Goal: Task Accomplishment & Management: Manage account settings

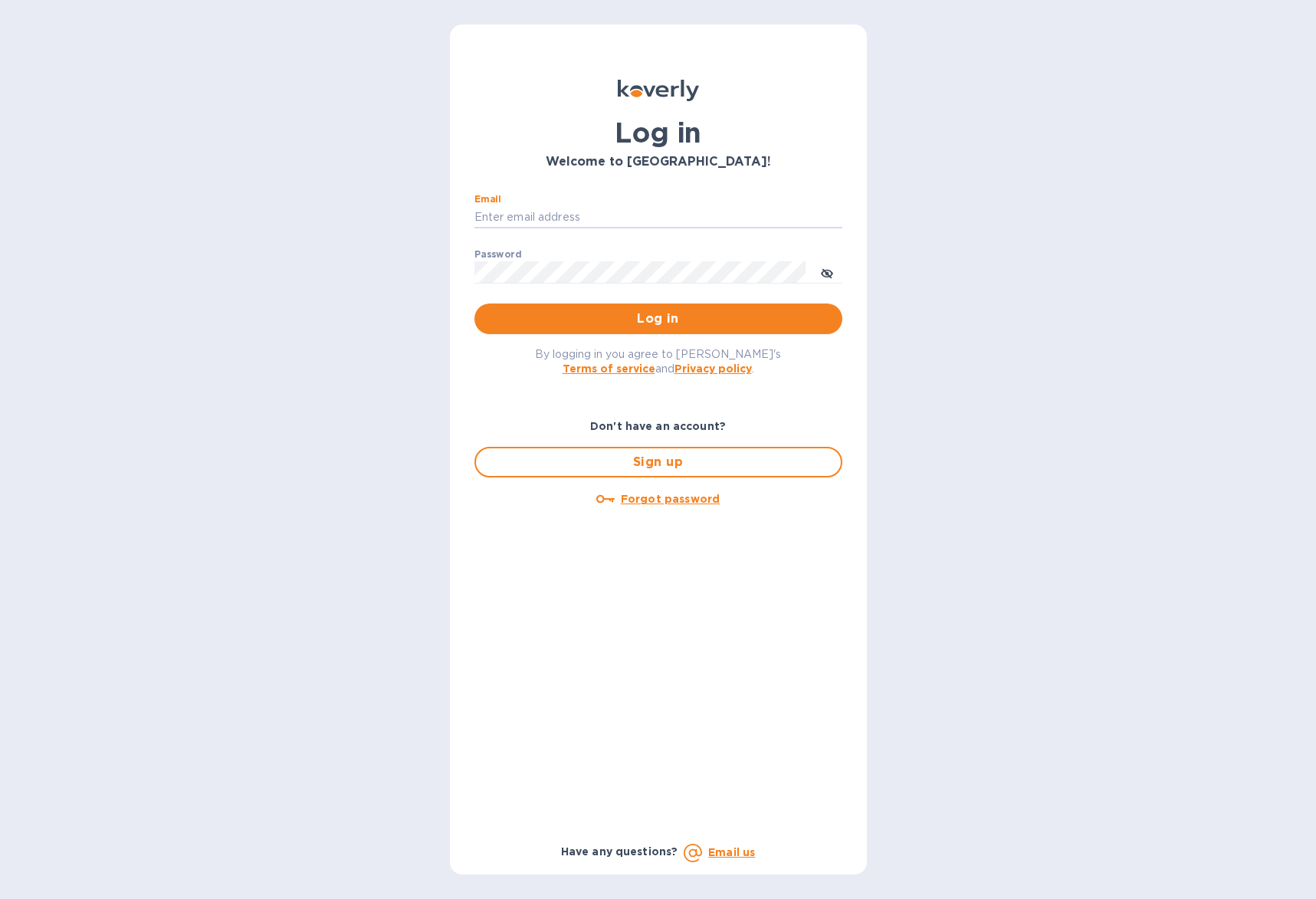
type input "[EMAIL_ADDRESS][DOMAIN_NAME]"
click at [613, 324] on span "Log in" at bounding box center [658, 319] width 343 height 18
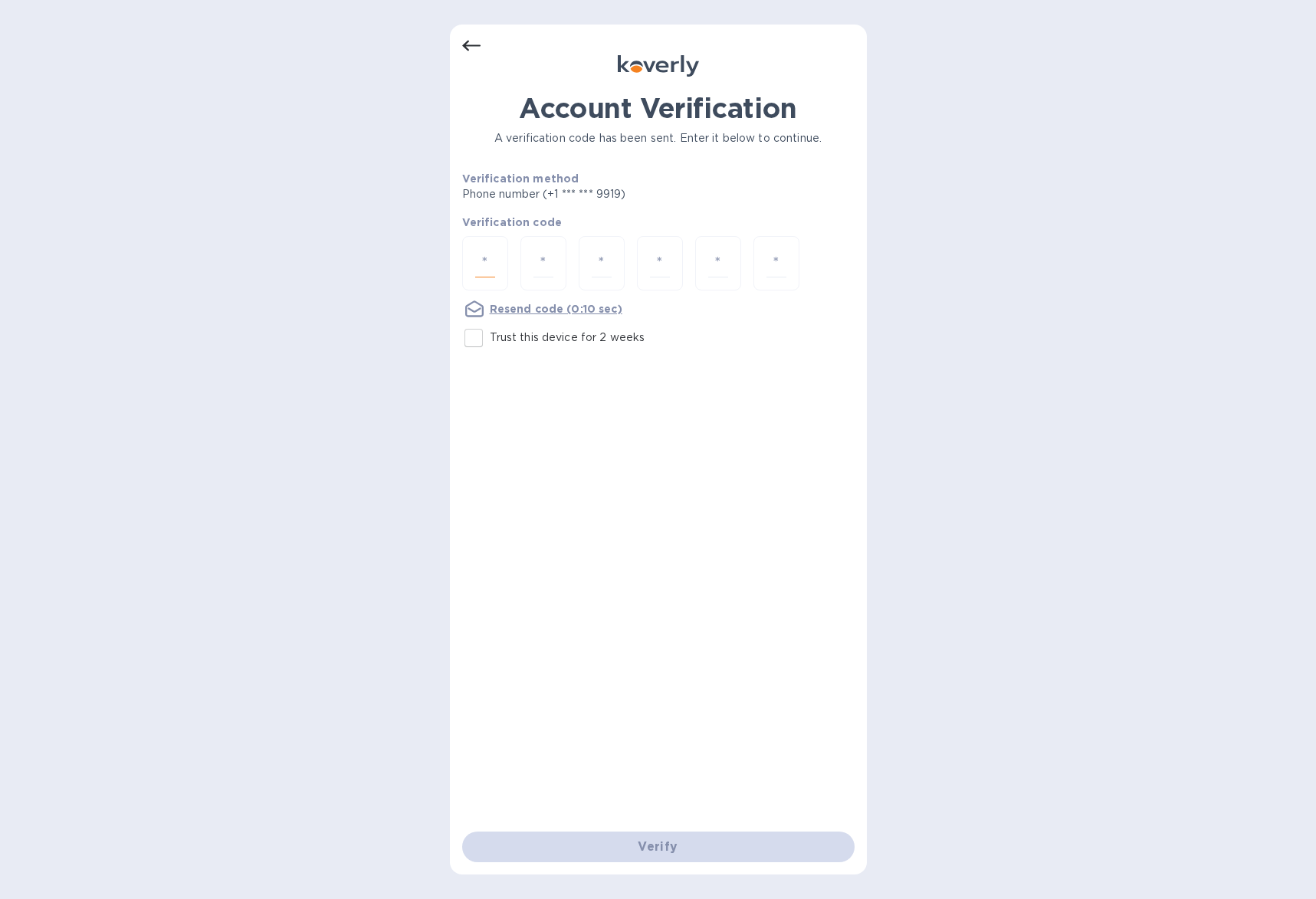
click at [476, 263] on input "number" at bounding box center [486, 263] width 20 height 28
type input "9"
type input "2"
type input "4"
type input "7"
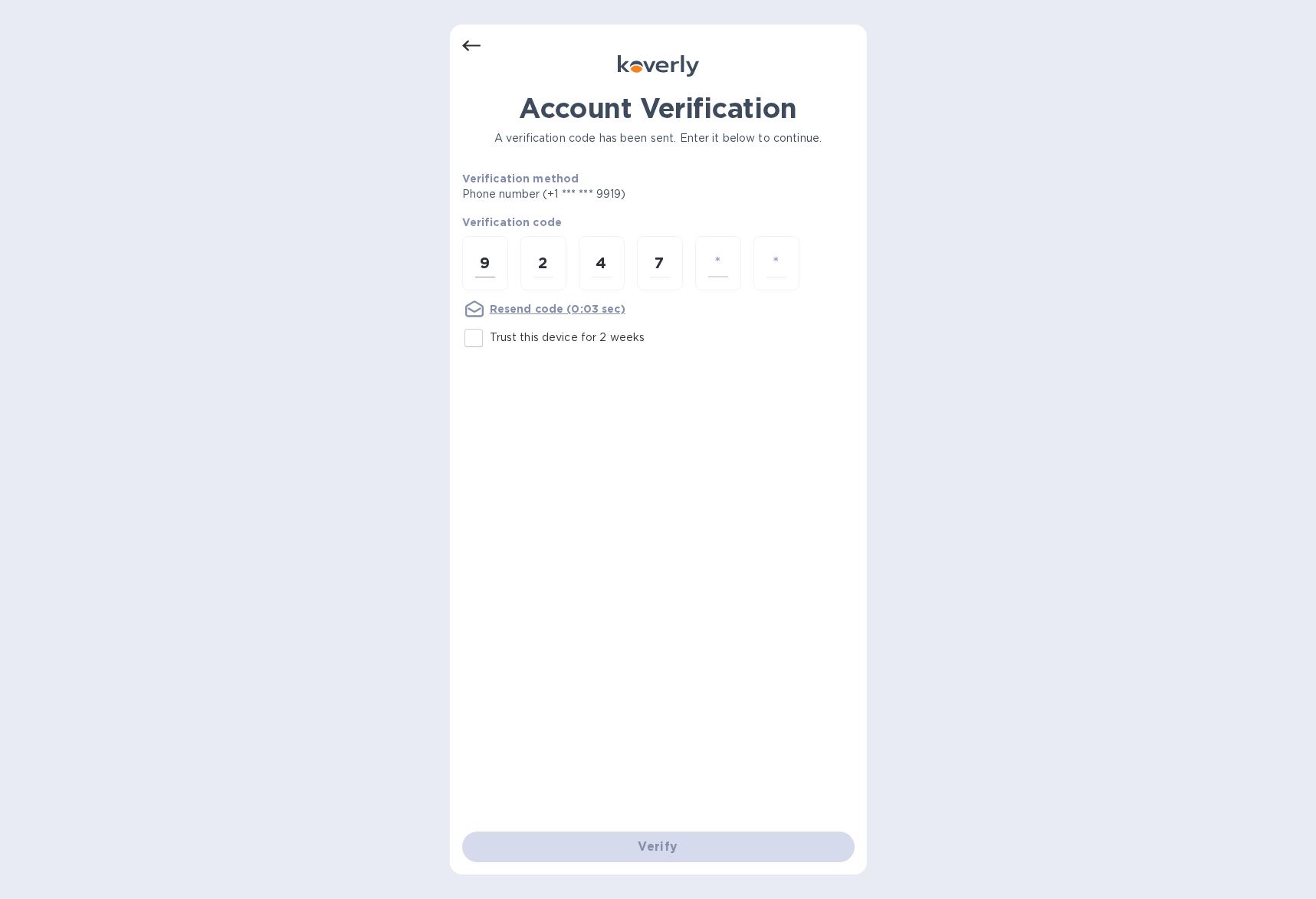
type input "0"
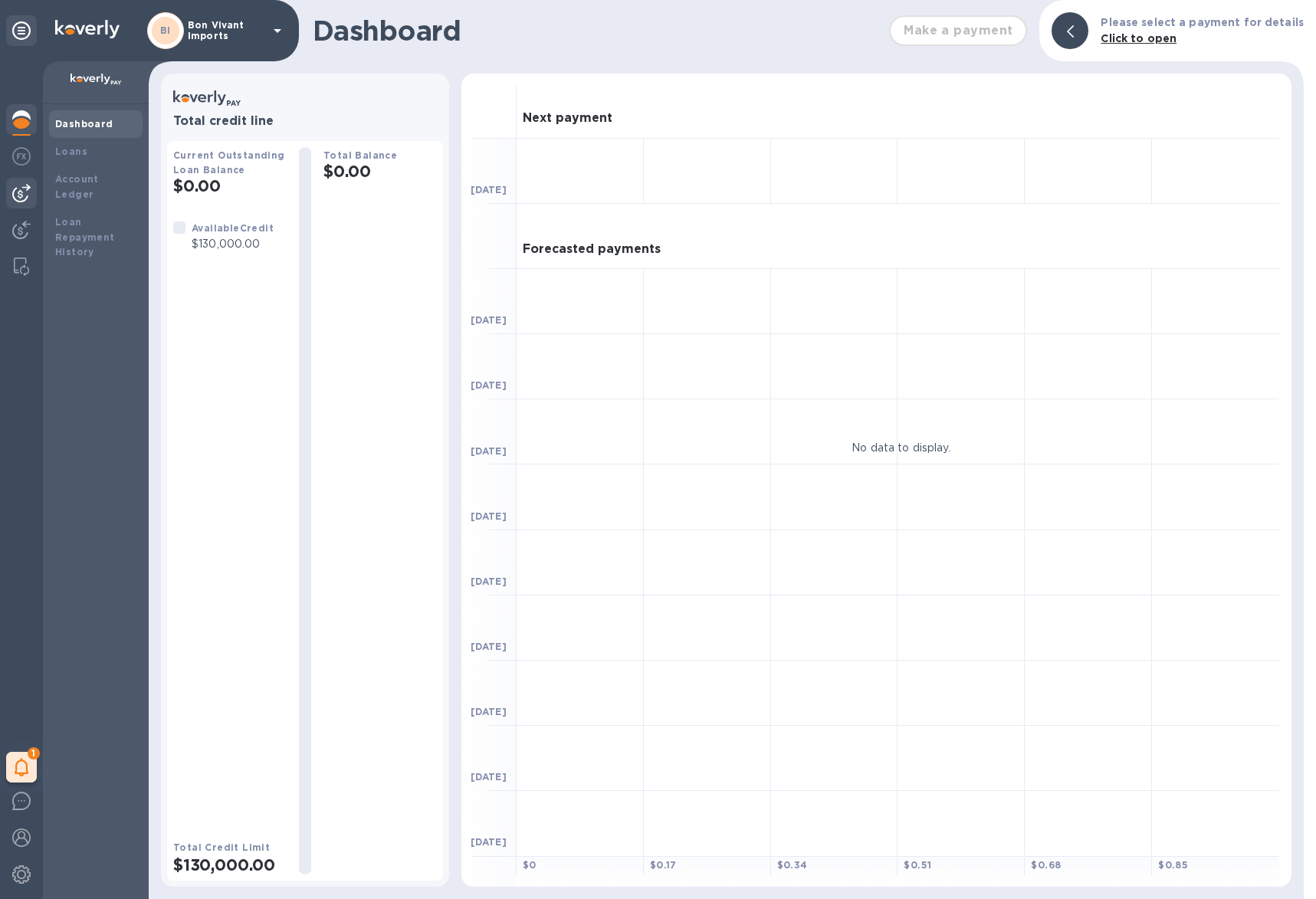
click at [24, 196] on img at bounding box center [22, 193] width 18 height 18
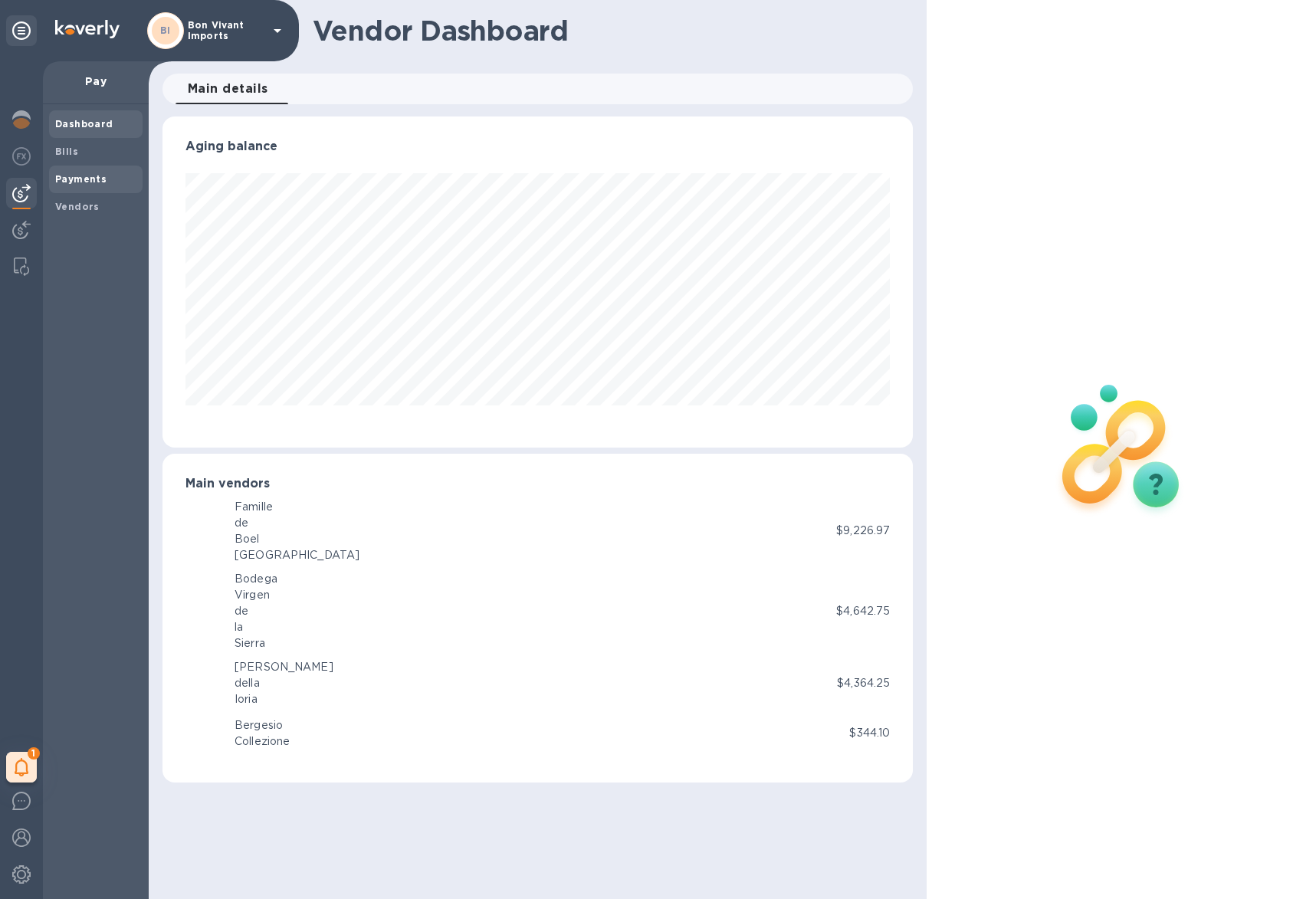
scroll to position [331, 751]
click at [101, 148] on span "Bills" at bounding box center [96, 152] width 81 height 15
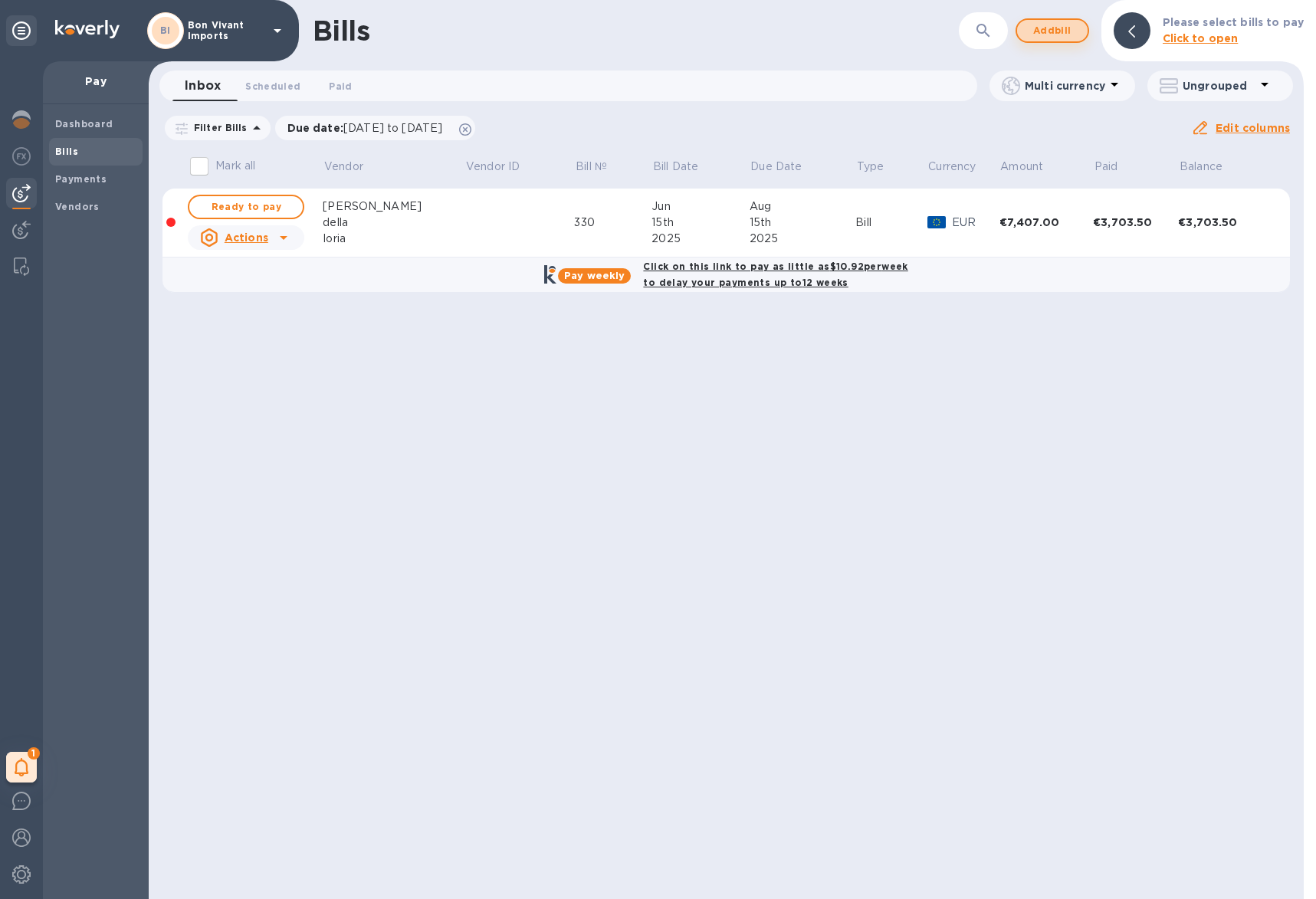
click at [1073, 28] on span "Add bill" at bounding box center [1052, 31] width 46 height 18
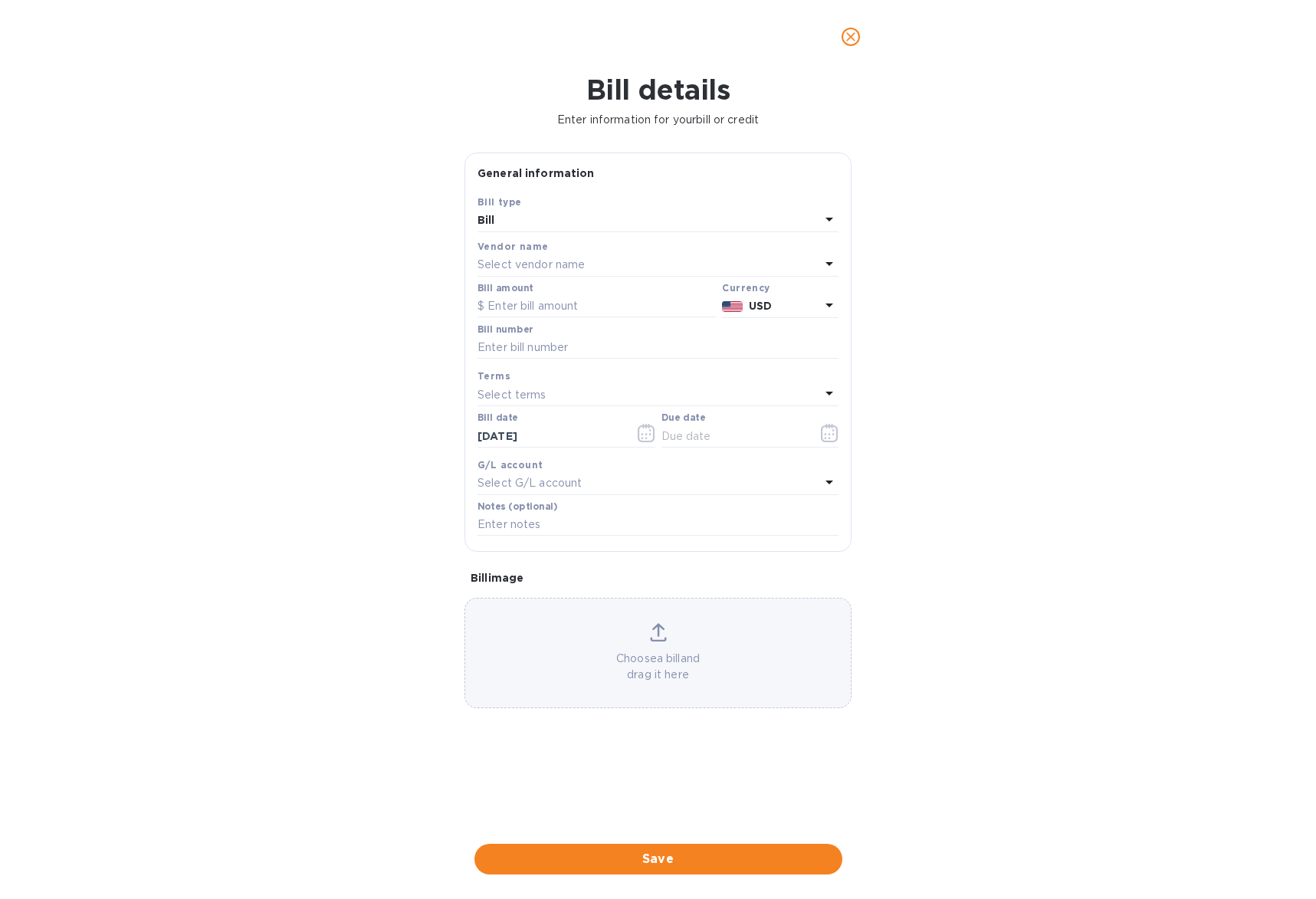
click at [803, 263] on div "Select vendor name" at bounding box center [649, 265] width 343 height 22
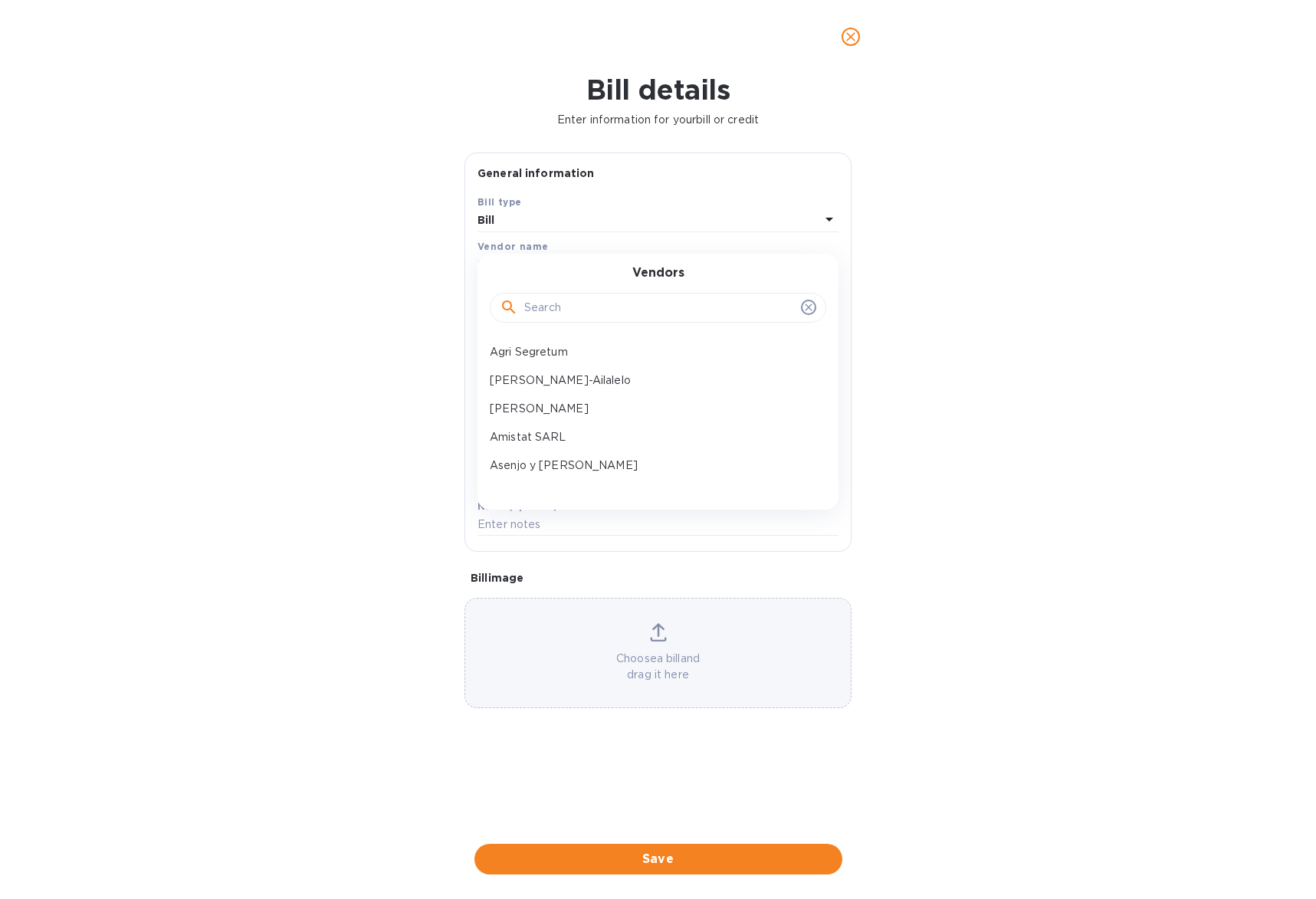
click at [755, 304] on input "text" at bounding box center [660, 308] width 271 height 23
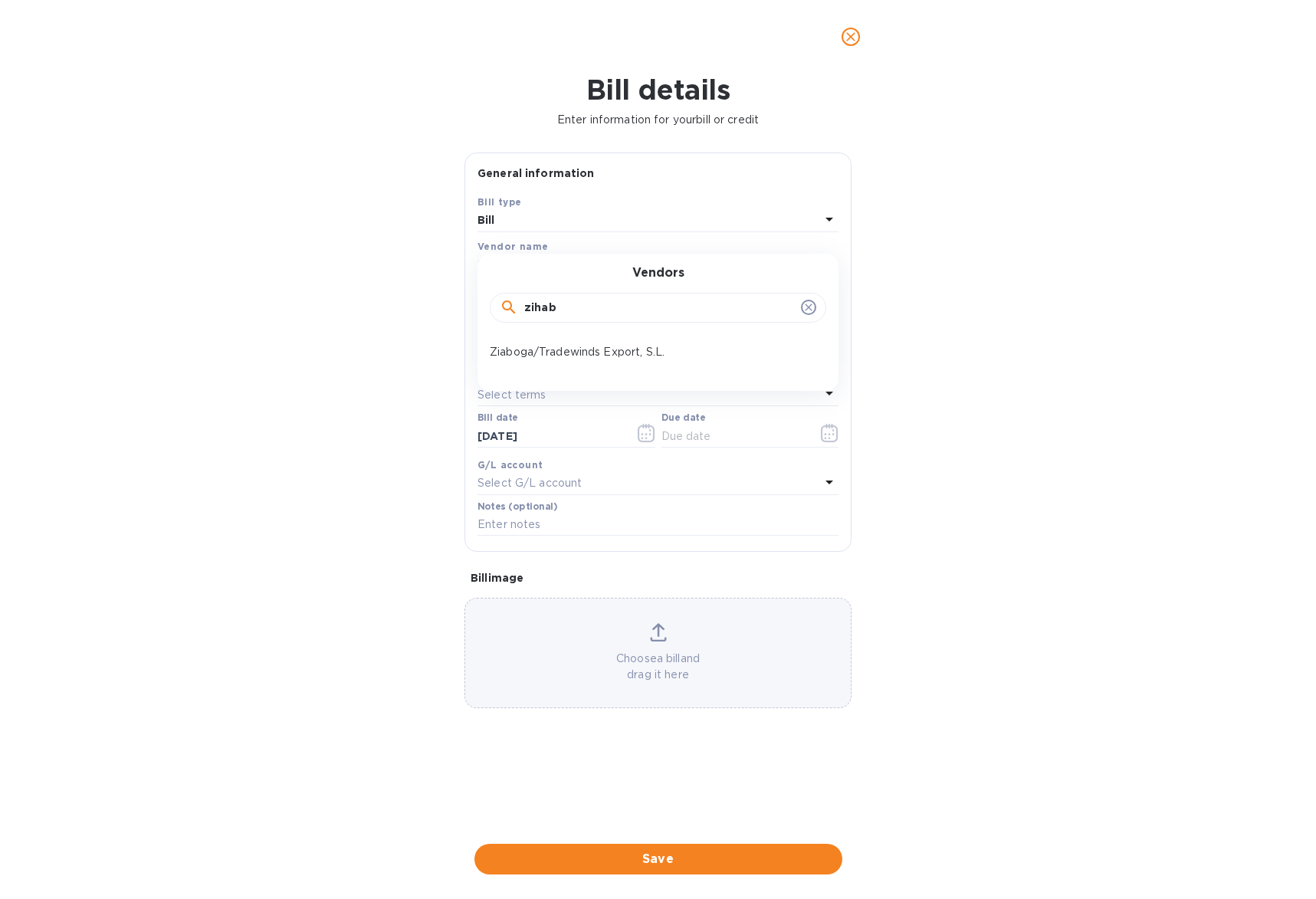
type input "zihab"
drag, startPoint x: 755, startPoint y: 304, endPoint x: 649, endPoint y: 349, distance: 115.2
click at [649, 349] on p "Ziaboga/Tradewinds Export, S.L." at bounding box center [652, 352] width 324 height 16
click at [658, 307] on input "text" at bounding box center [597, 306] width 238 height 23
type input "5,310"
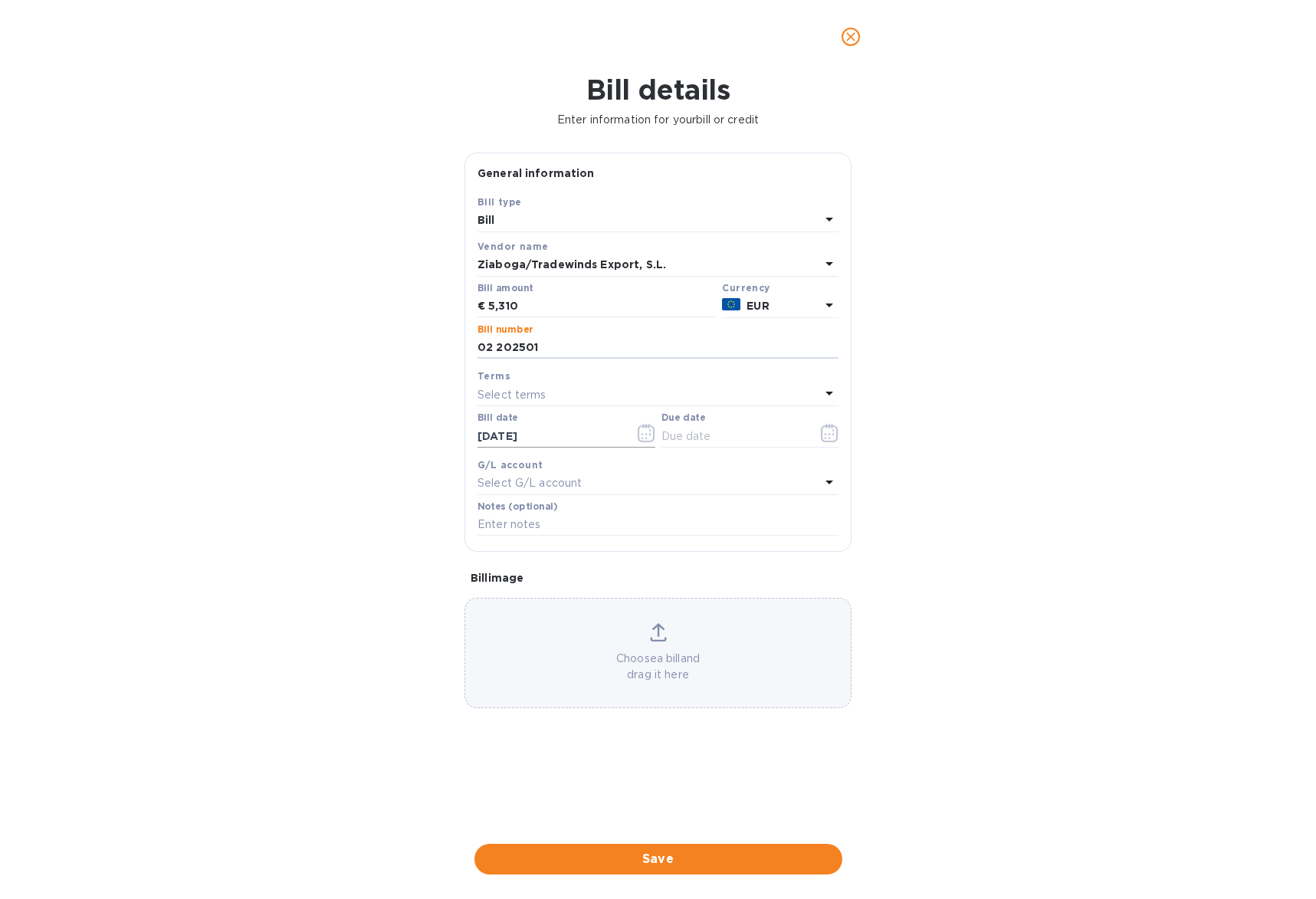
type input "02 202501"
click at [653, 431] on icon "button" at bounding box center [647, 433] width 18 height 18
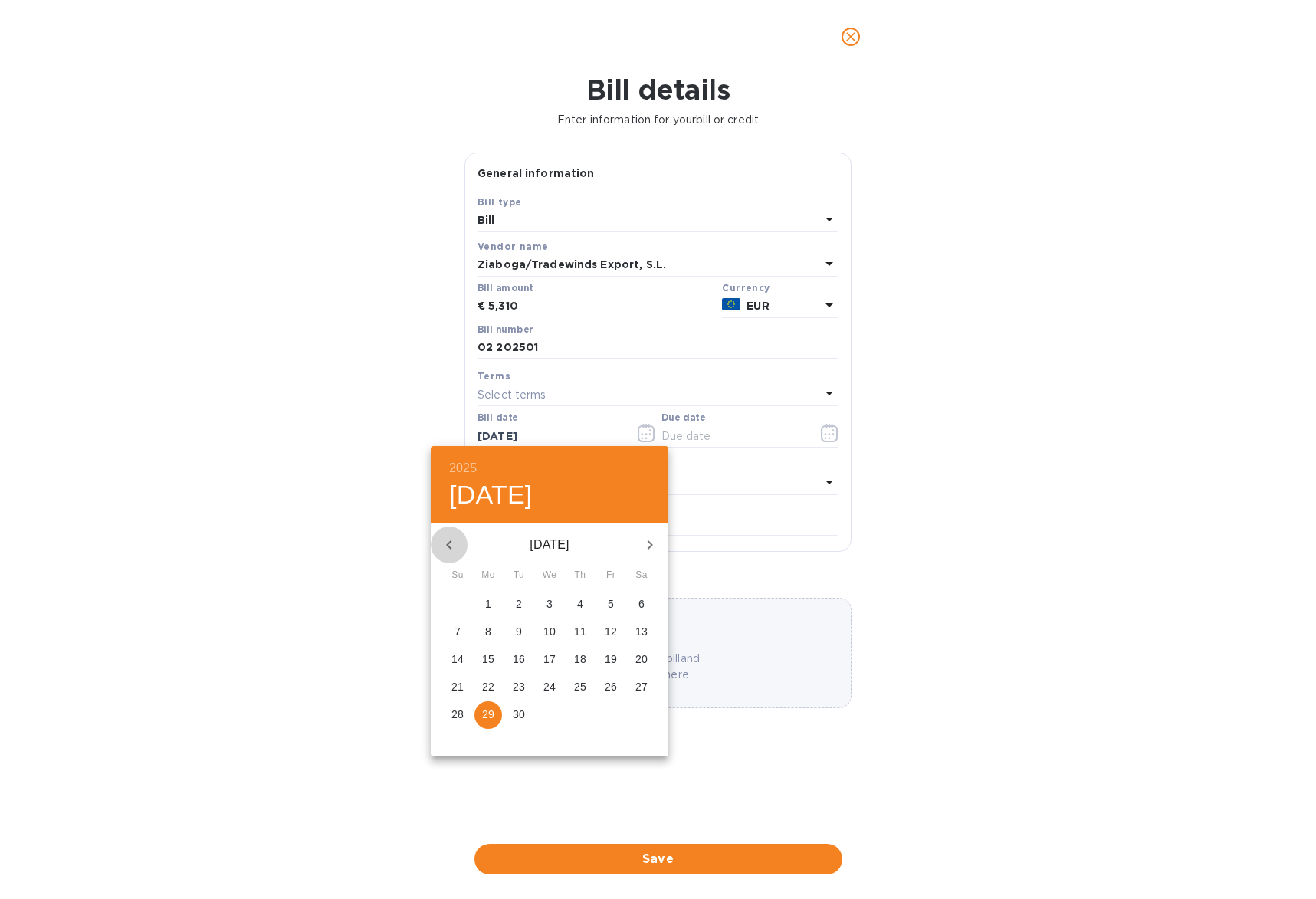
click at [455, 544] on icon "button" at bounding box center [449, 545] width 18 height 18
click at [580, 658] on p "15" at bounding box center [580, 659] width 13 height 15
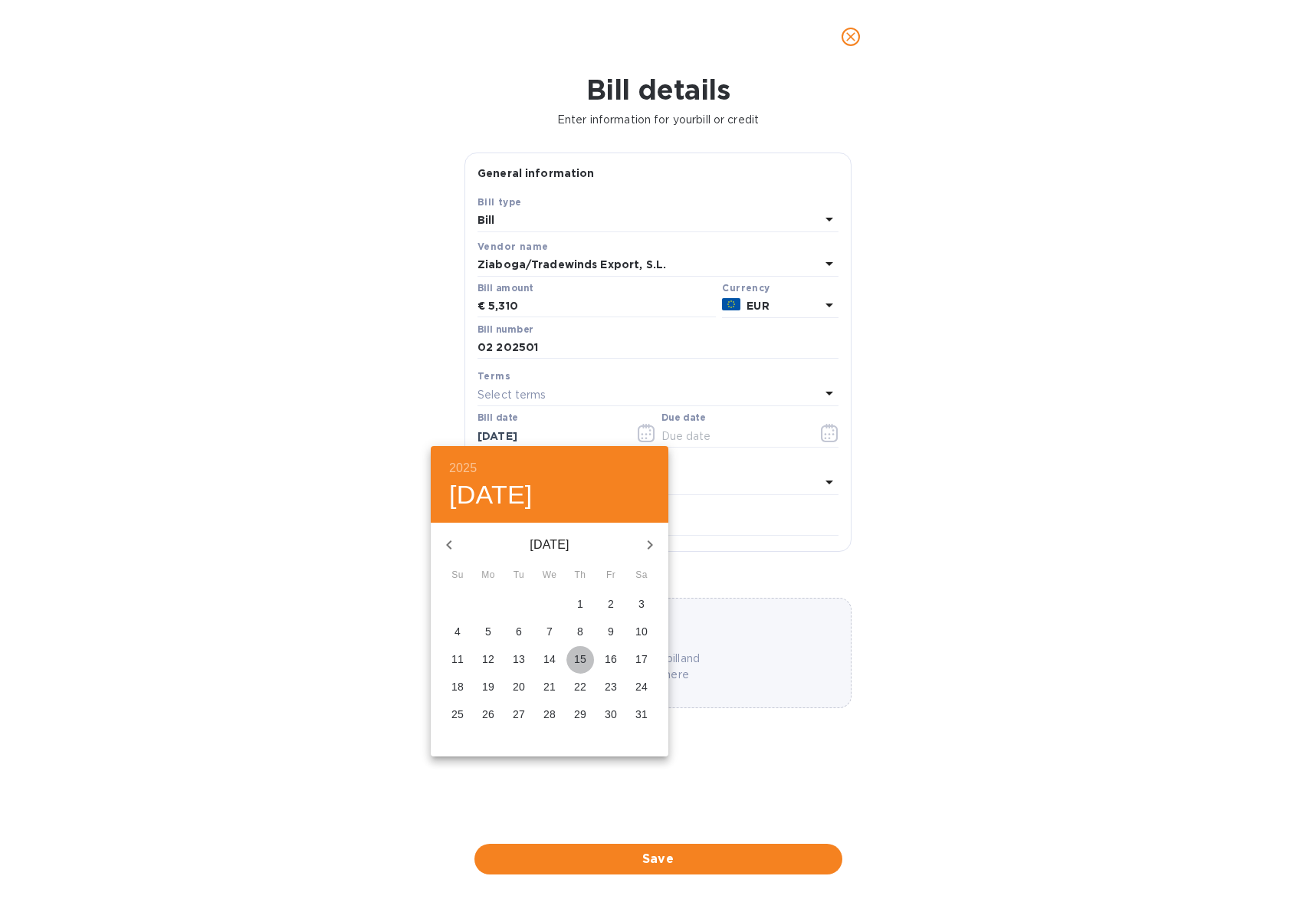
type input "[DATE]"
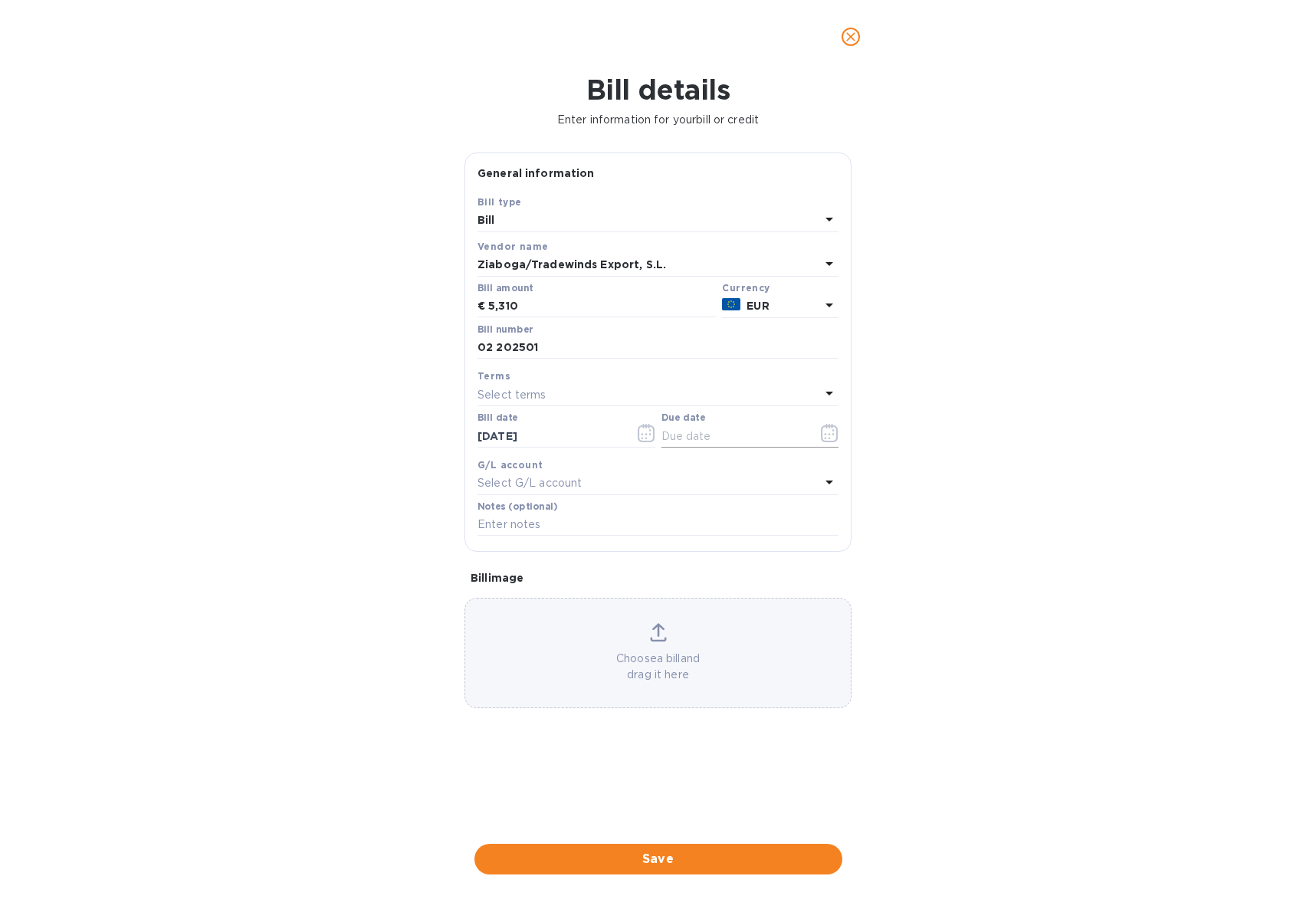
click at [834, 431] on icon "button" at bounding box center [829, 433] width 18 height 18
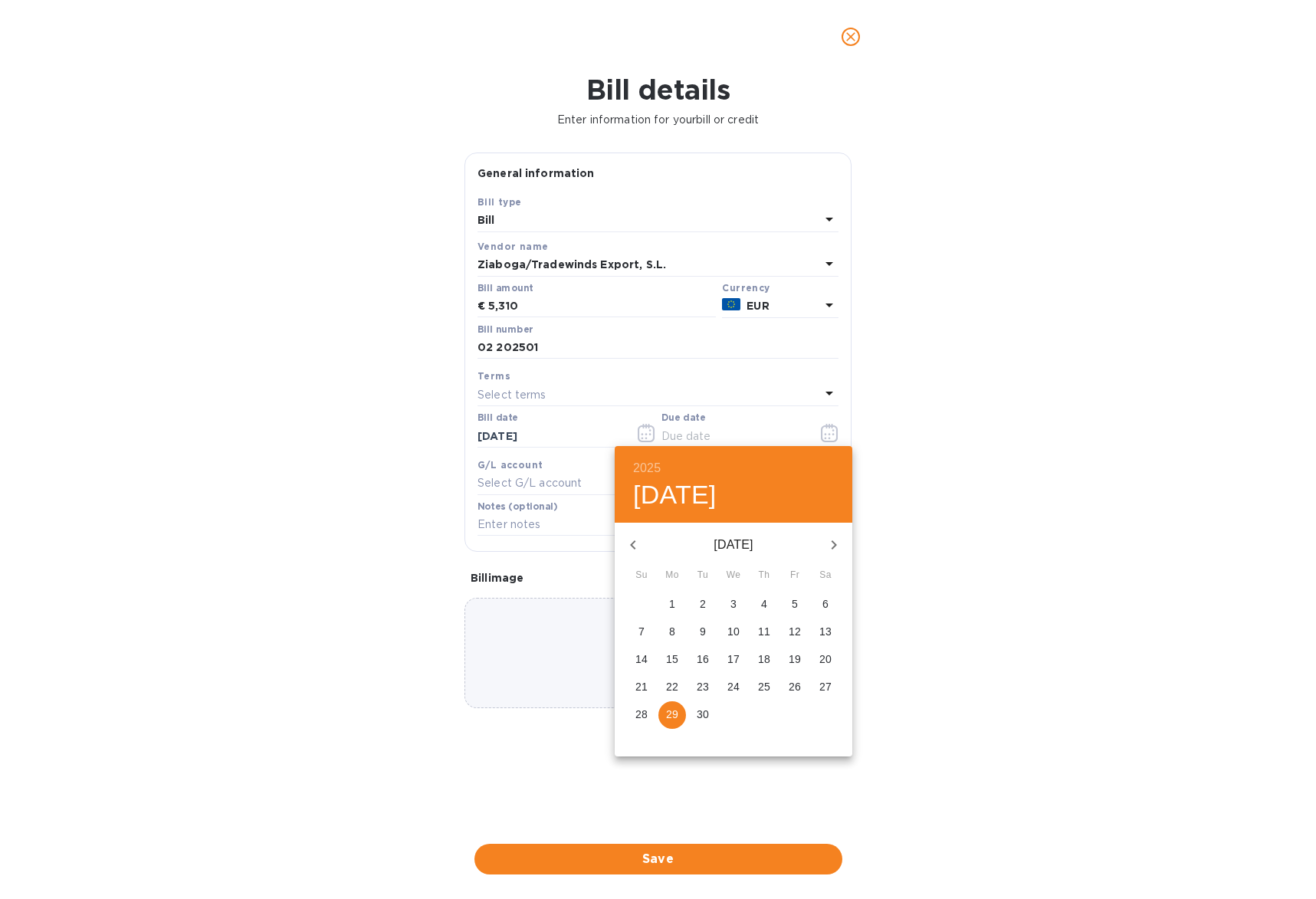
click at [627, 542] on icon "button" at bounding box center [633, 545] width 18 height 18
click at [701, 654] on p "15" at bounding box center [703, 659] width 13 height 15
type input "[DATE]"
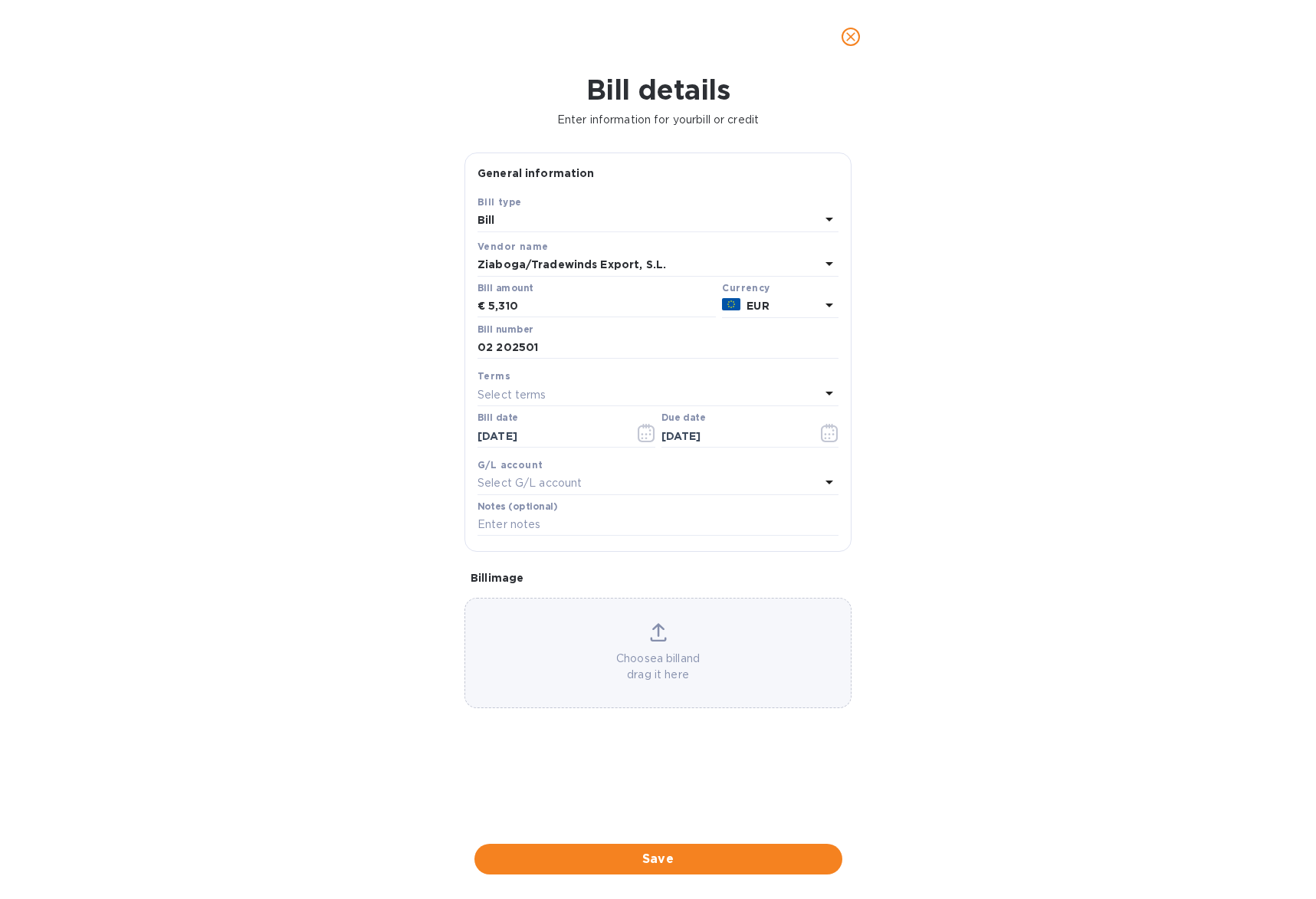
click at [694, 651] on p "Choose a bill and drag it here" at bounding box center [657, 667] width 385 height 32
click at [681, 652] on p "Choose a bill and drag it here" at bounding box center [657, 667] width 385 height 32
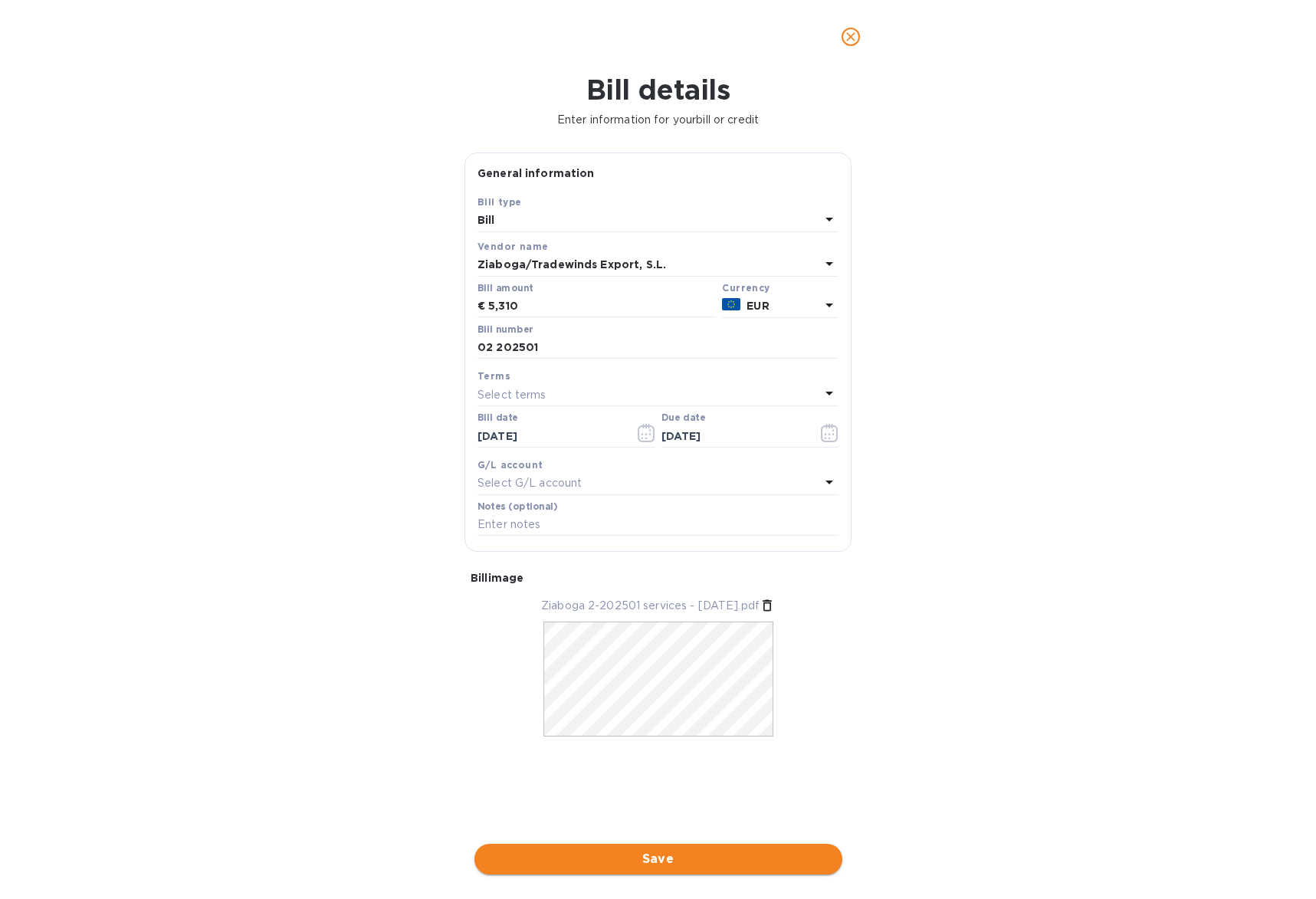
click at [746, 850] on span "Save" at bounding box center [658, 859] width 343 height 18
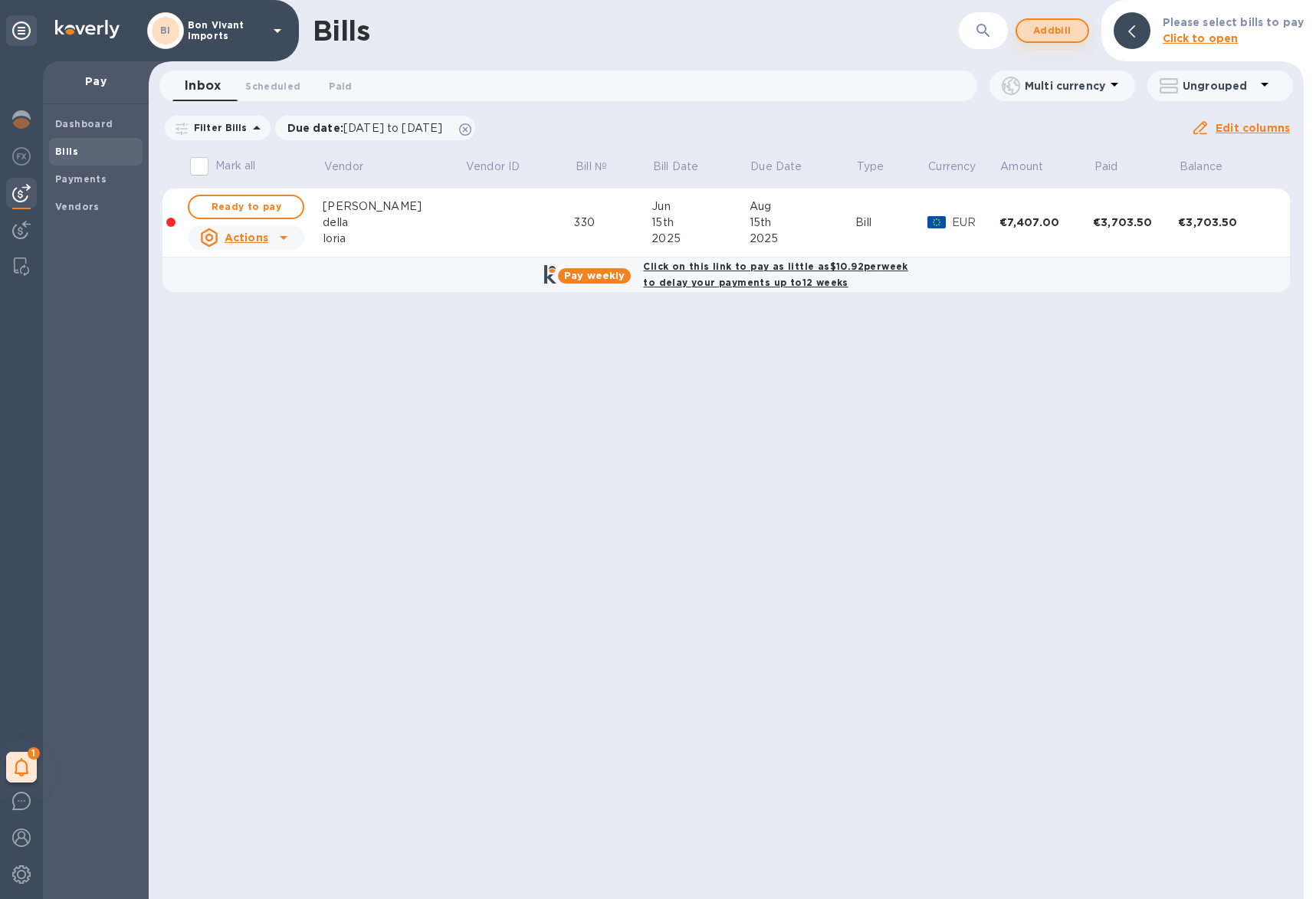
click at [1045, 28] on span "Add bill" at bounding box center [1052, 31] width 46 height 18
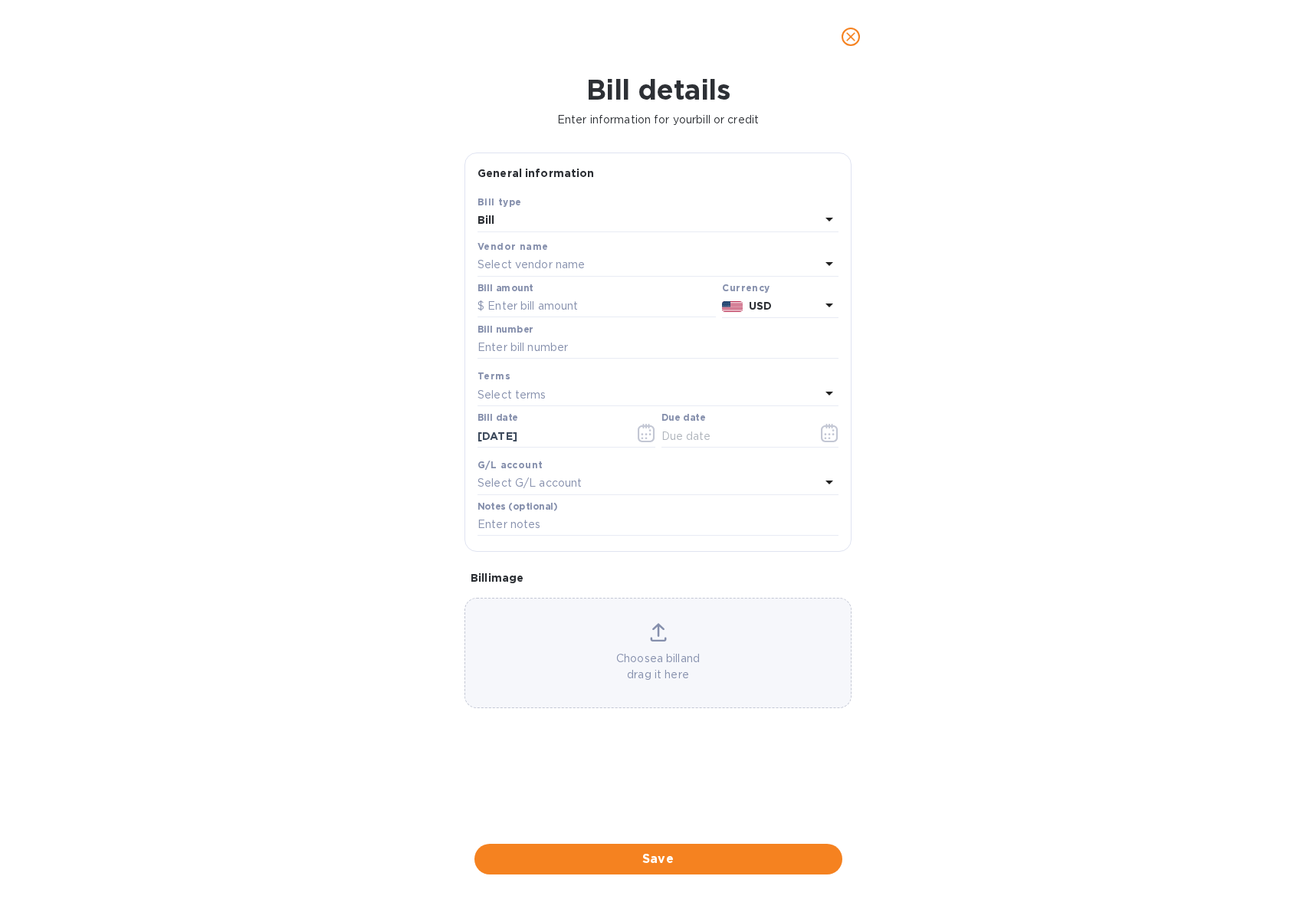
click at [681, 258] on div "Select vendor name" at bounding box center [649, 265] width 343 height 22
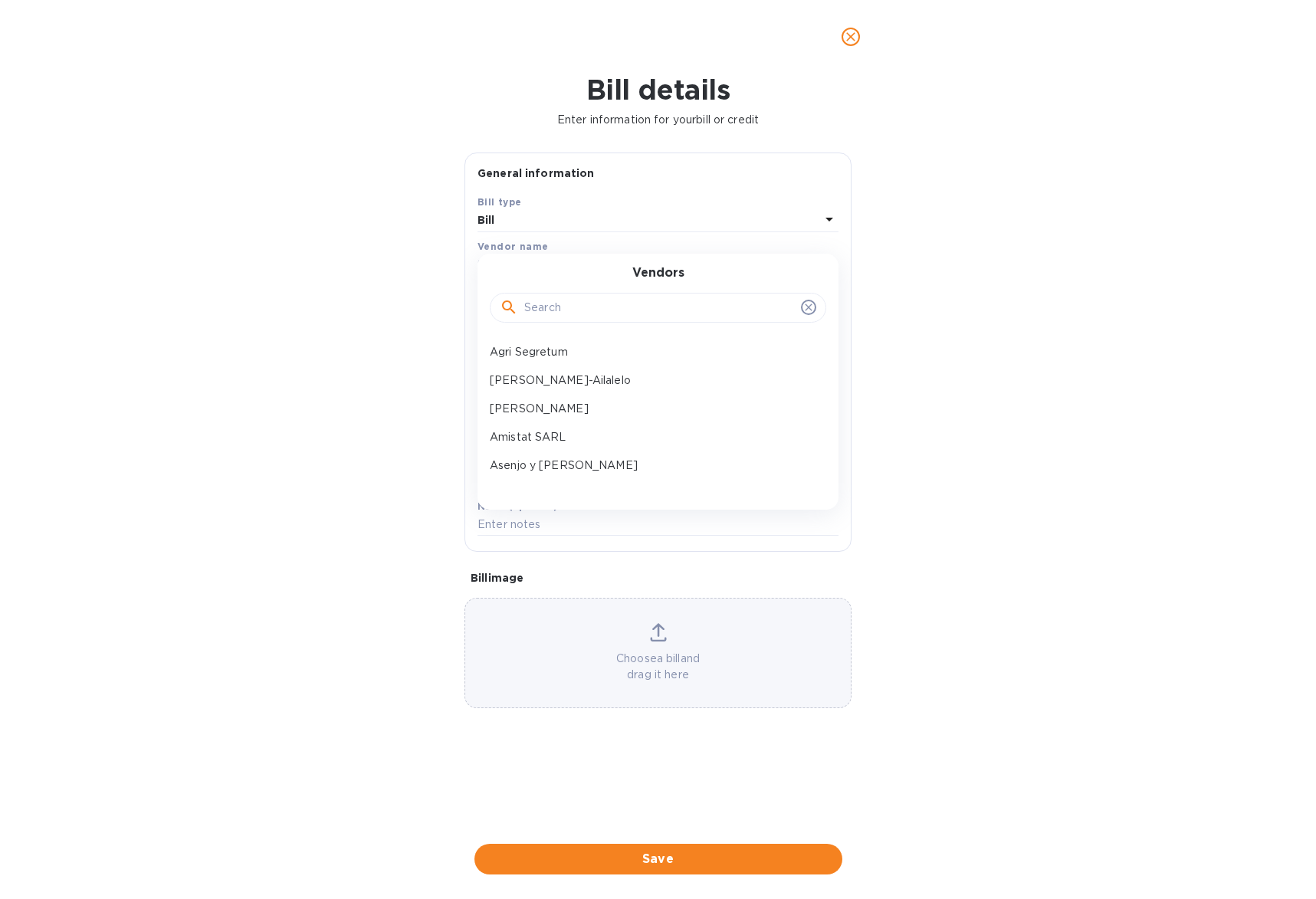
click at [671, 300] on input "text" at bounding box center [660, 308] width 271 height 23
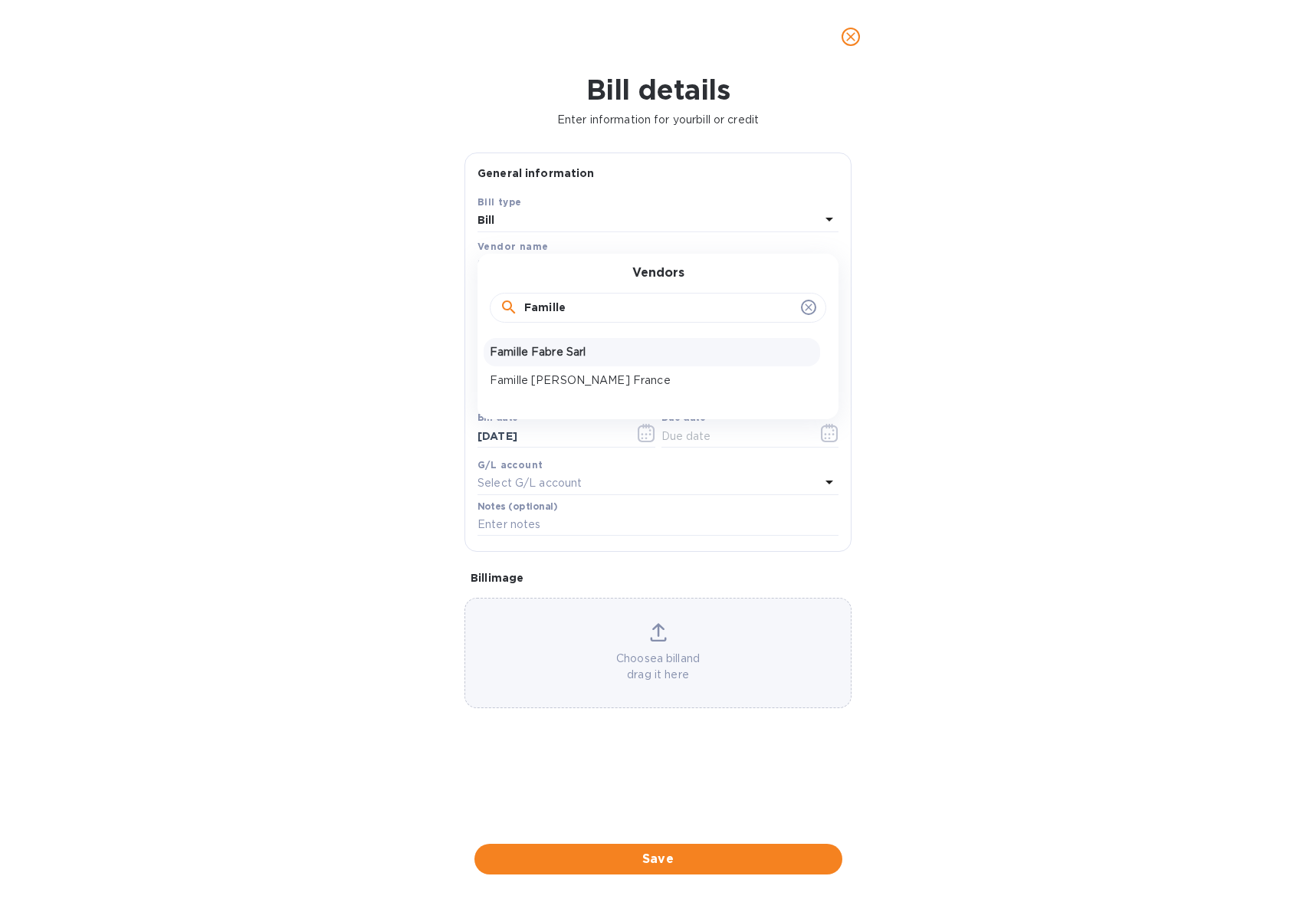
type input "Famille"
click at [570, 353] on p "Famille Fabre Sarl" at bounding box center [652, 352] width 324 height 16
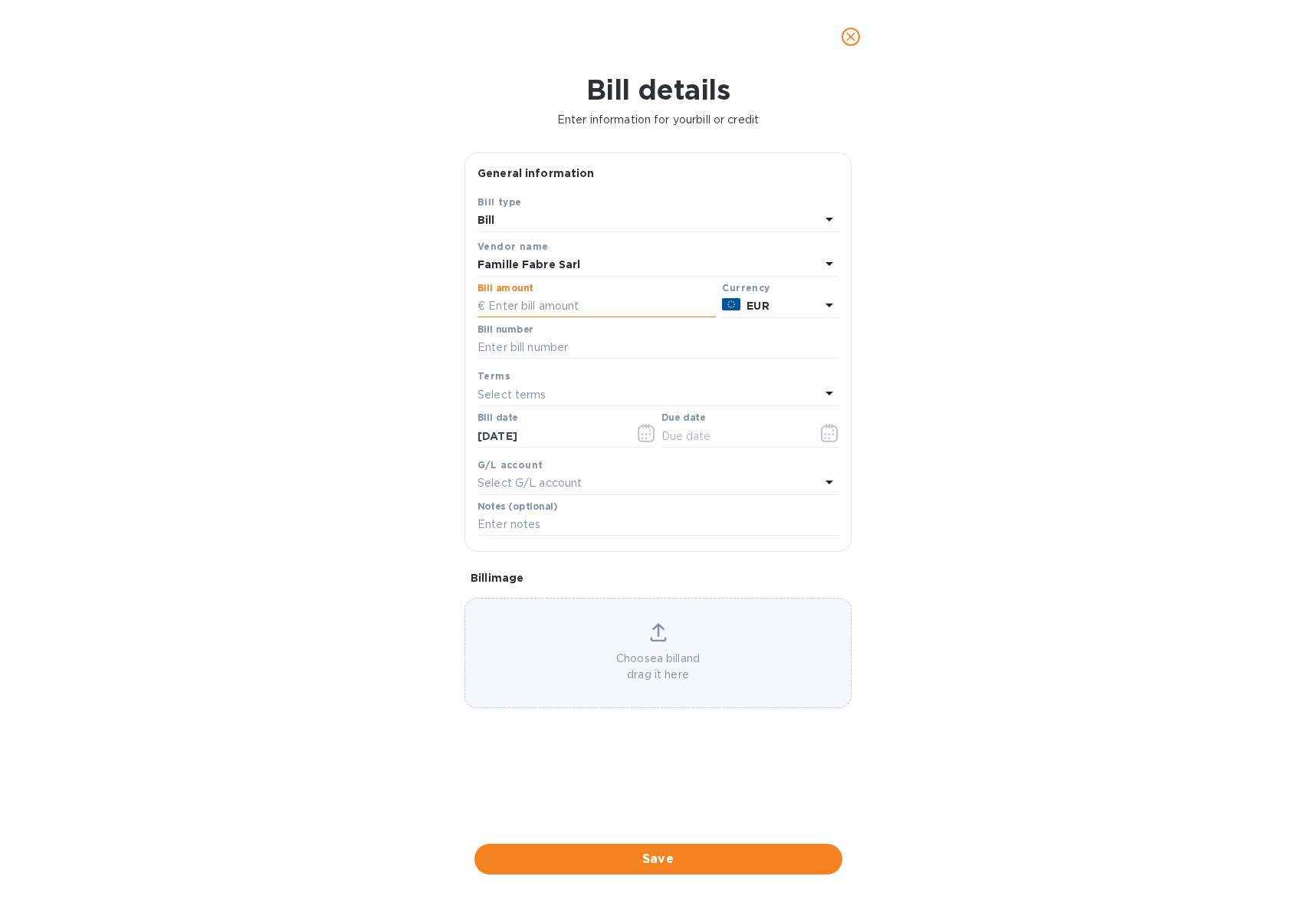
click at [577, 307] on input "text" at bounding box center [597, 306] width 238 height 23
type input "1,288"
click at [574, 353] on input "text" at bounding box center [658, 348] width 361 height 23
type input "252285"
click at [651, 433] on icon "button" at bounding box center [647, 433] width 18 height 18
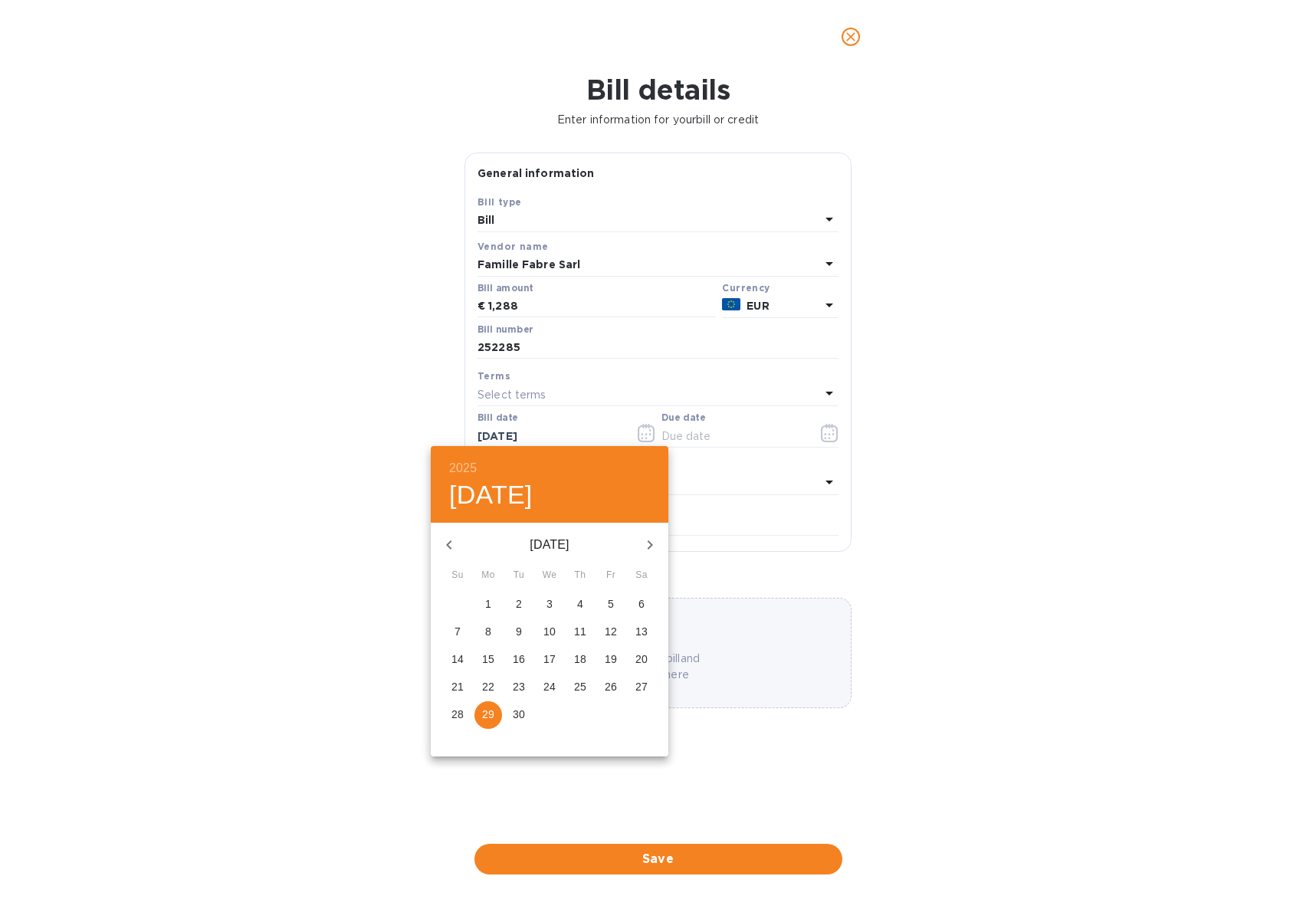
click at [450, 544] on icon "button" at bounding box center [449, 545] width 18 height 18
click at [450, 543] on icon "button" at bounding box center [449, 545] width 18 height 18
click at [518, 715] on p "27" at bounding box center [519, 714] width 13 height 15
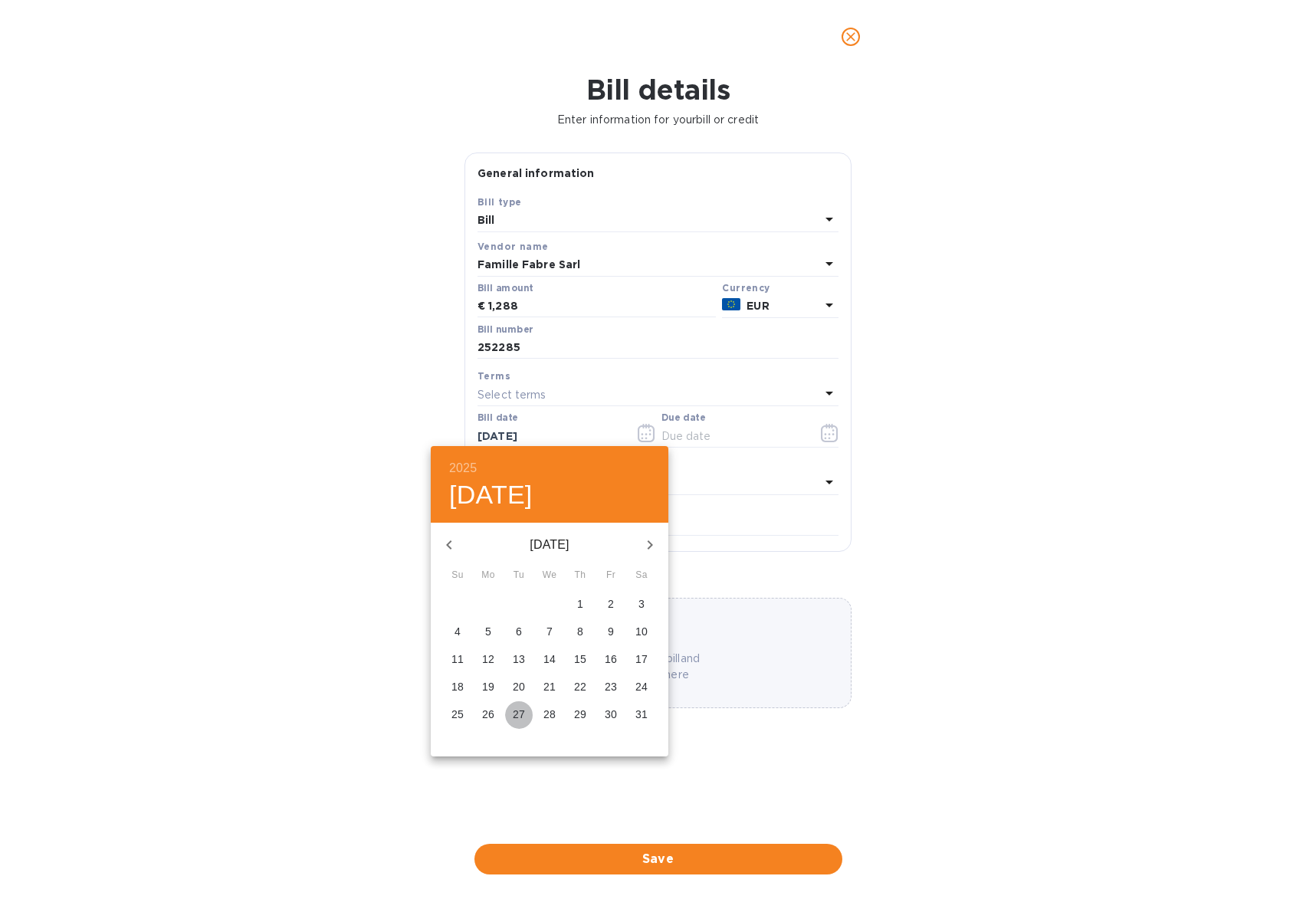
type input "[DATE]"
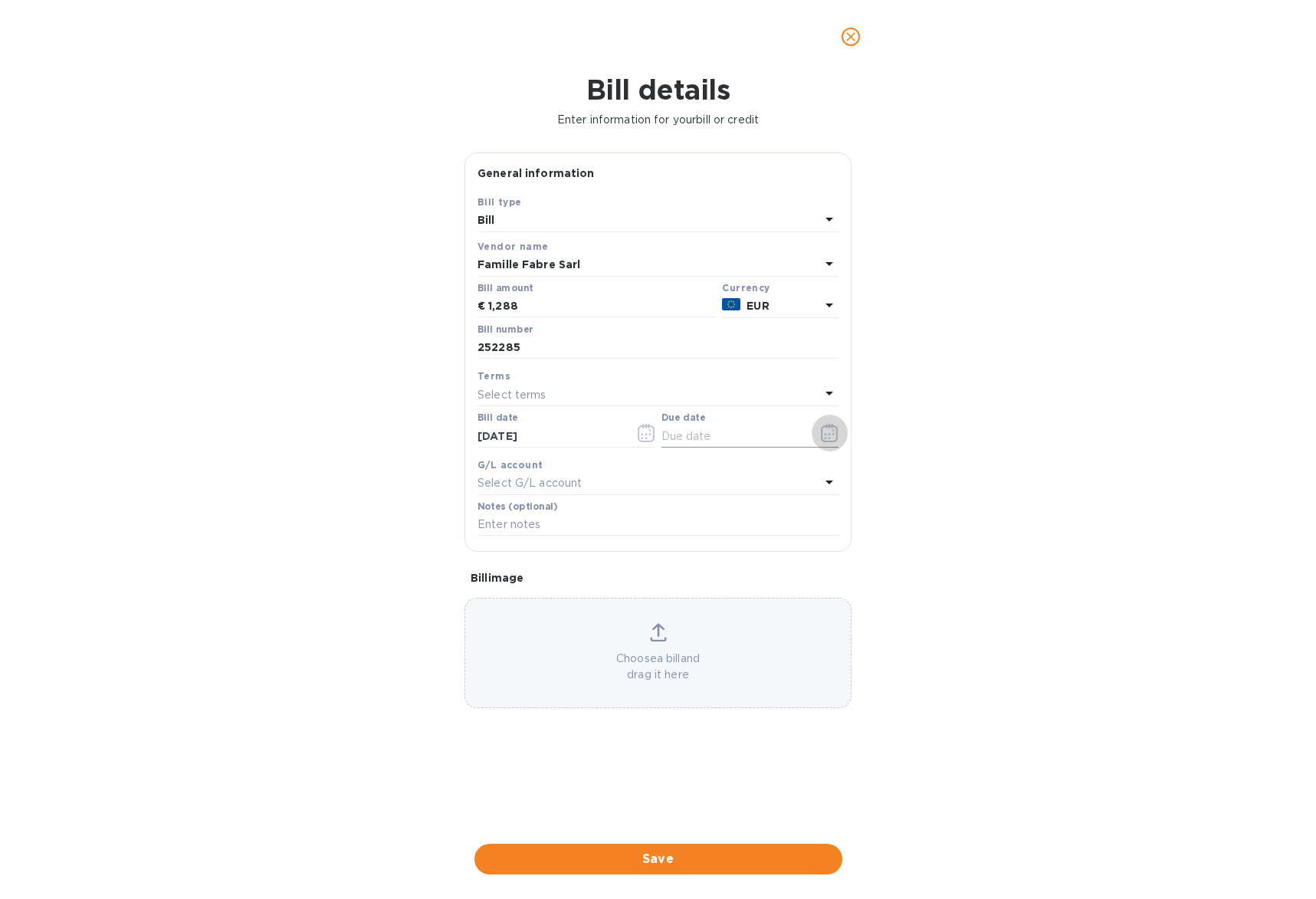
click at [820, 431] on icon "button" at bounding box center [829, 433] width 18 height 18
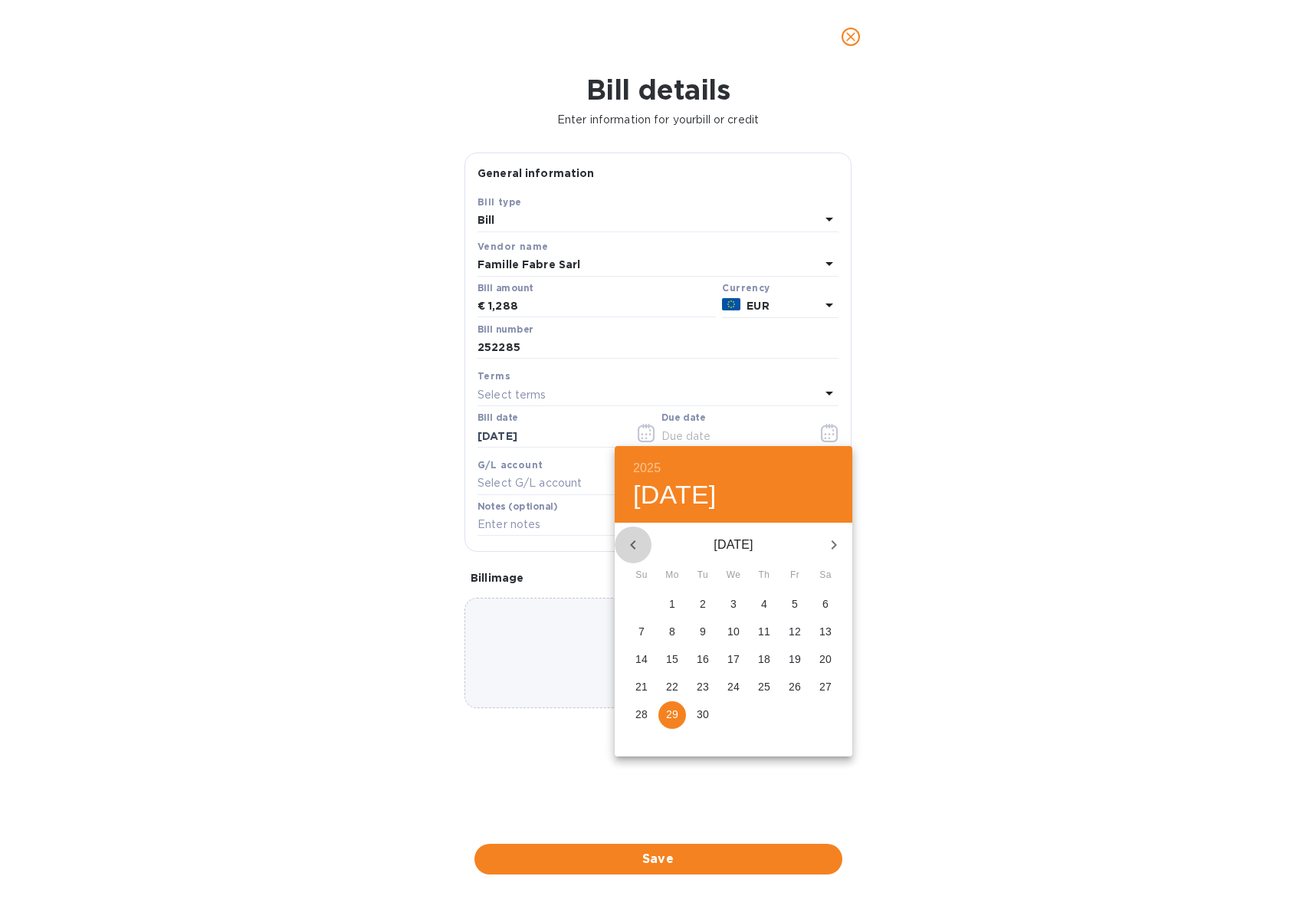
click at [635, 546] on icon "button" at bounding box center [633, 545] width 18 height 18
click at [635, 546] on icon "button" at bounding box center [633, 545] width 18 height 18
click at [639, 712] on p "27" at bounding box center [642, 714] width 13 height 15
type input "[DATE]"
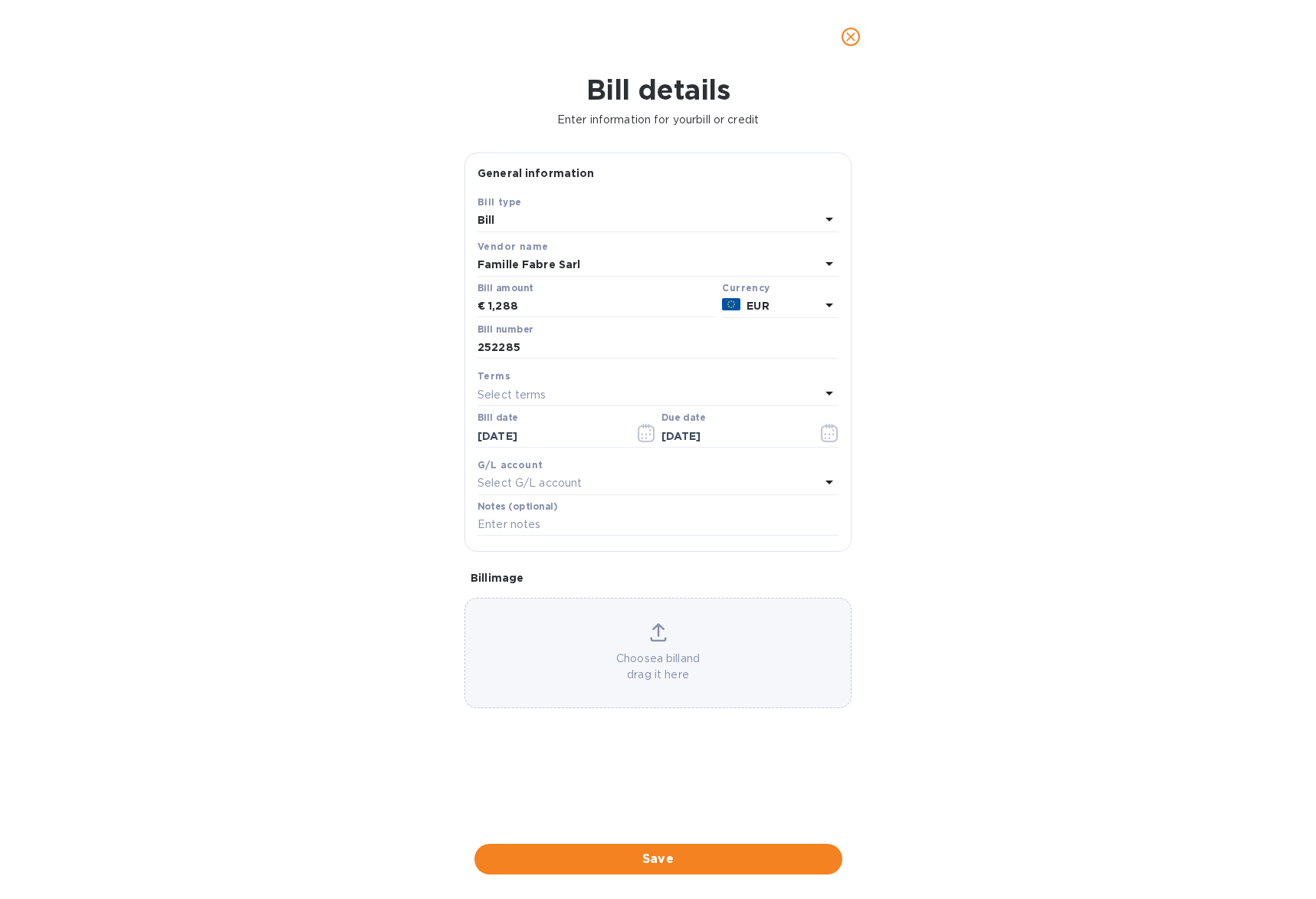
click at [679, 631] on div "Choose a bill and drag it here" at bounding box center [657, 653] width 385 height 60
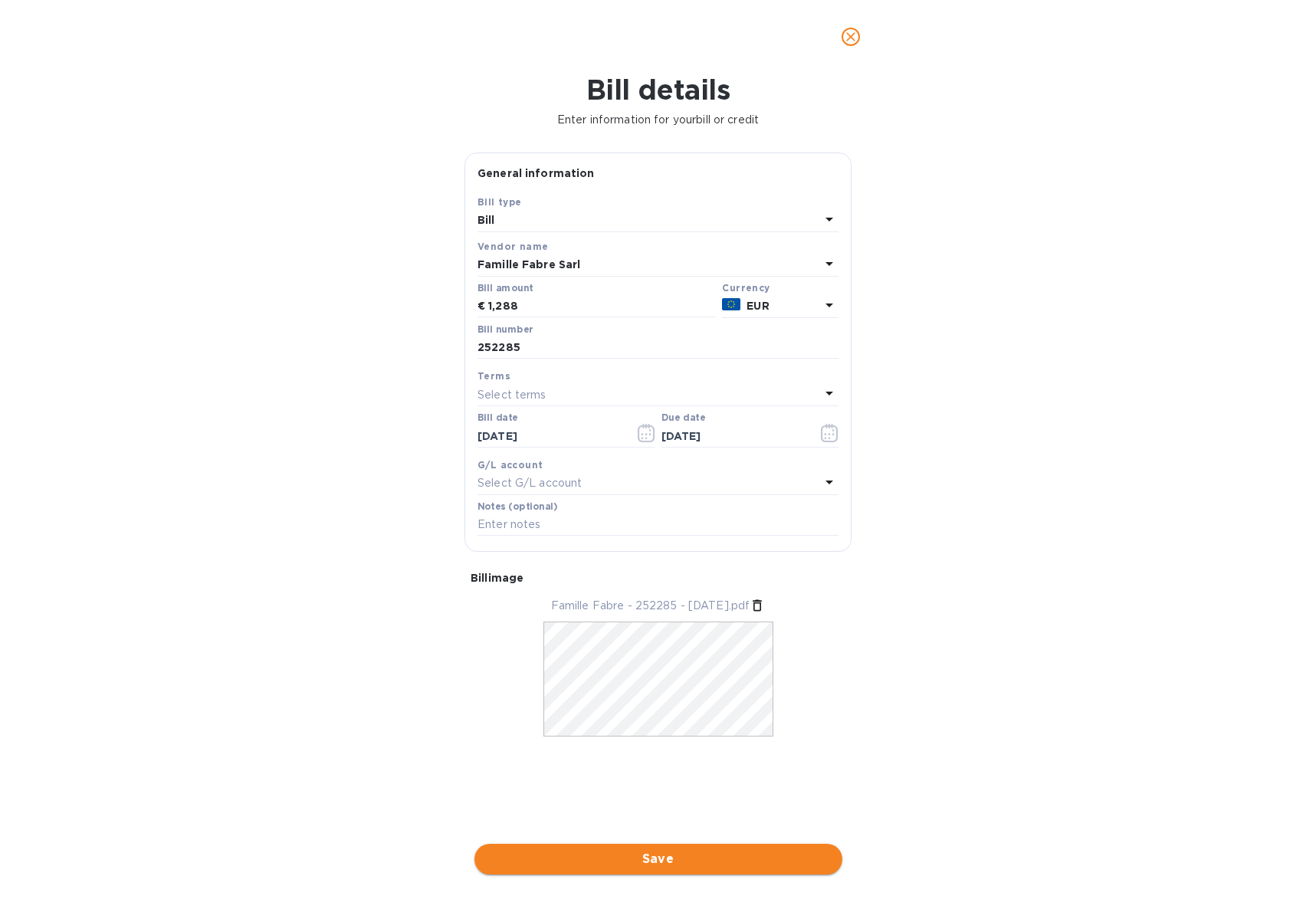
click at [773, 850] on span "Save" at bounding box center [658, 859] width 343 height 18
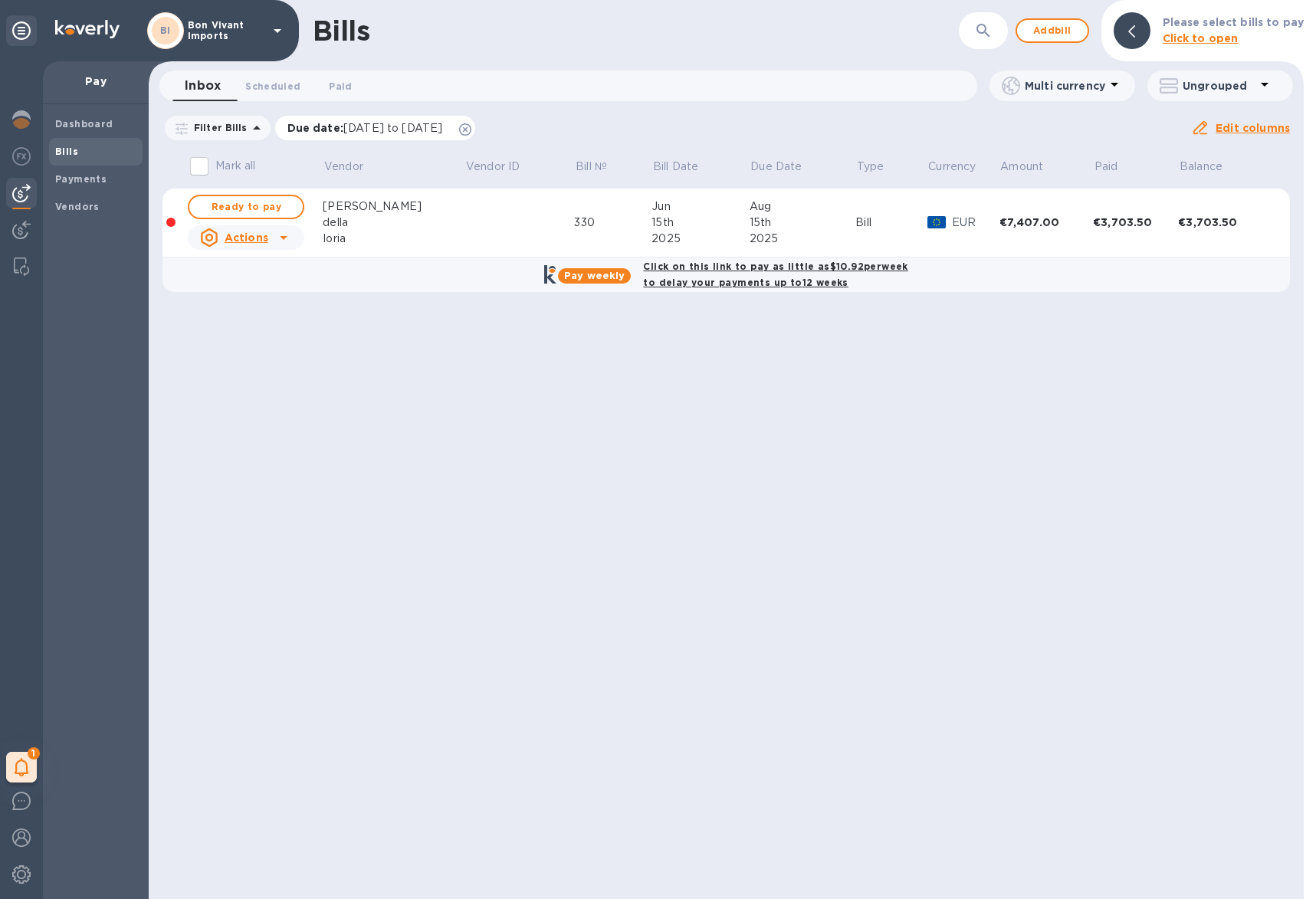
click at [471, 130] on icon at bounding box center [466, 130] width 13 height 13
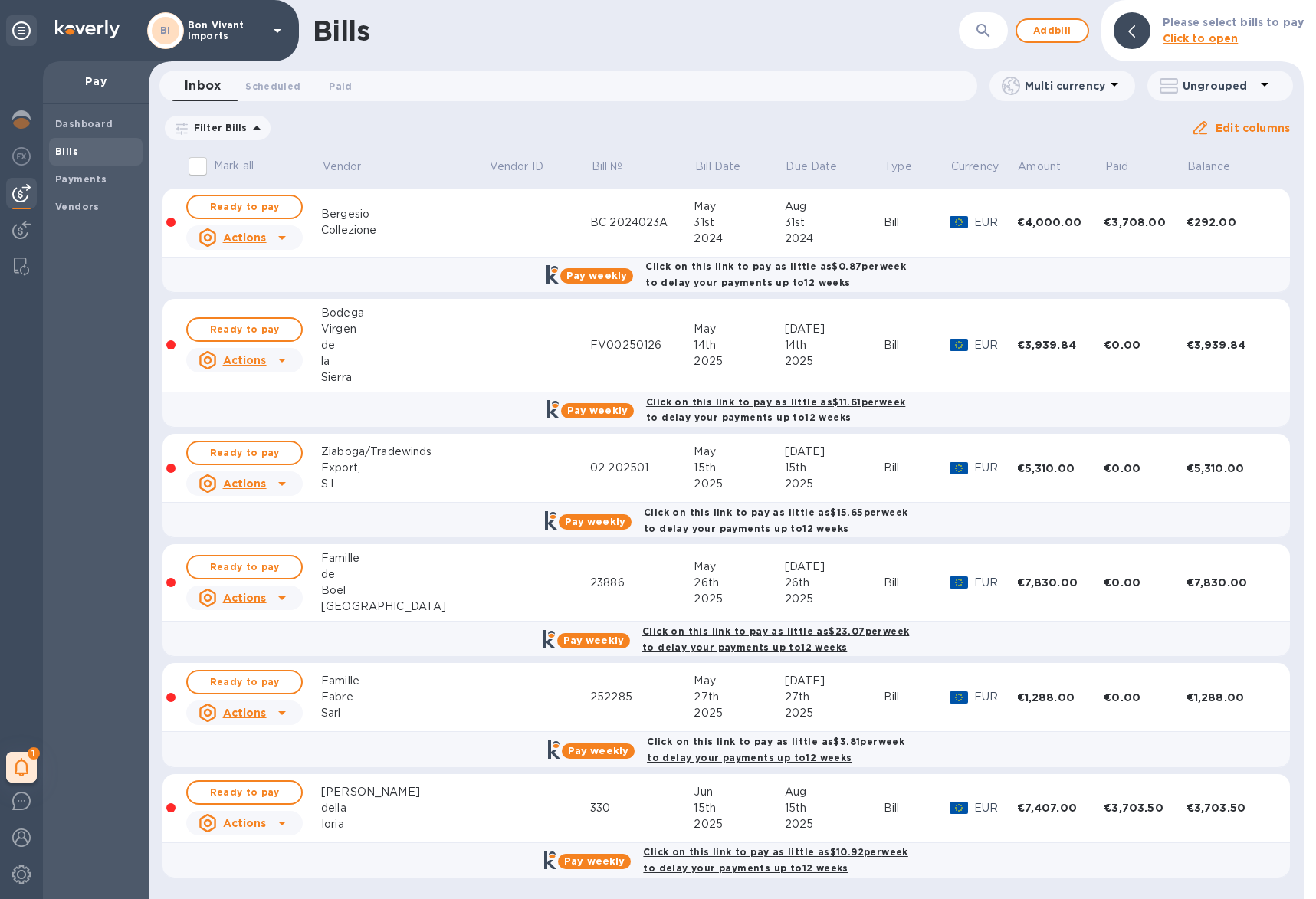
click at [284, 236] on icon at bounding box center [282, 237] width 18 height 18
click at [255, 335] on b "Delete" at bounding box center [249, 337] width 38 height 13
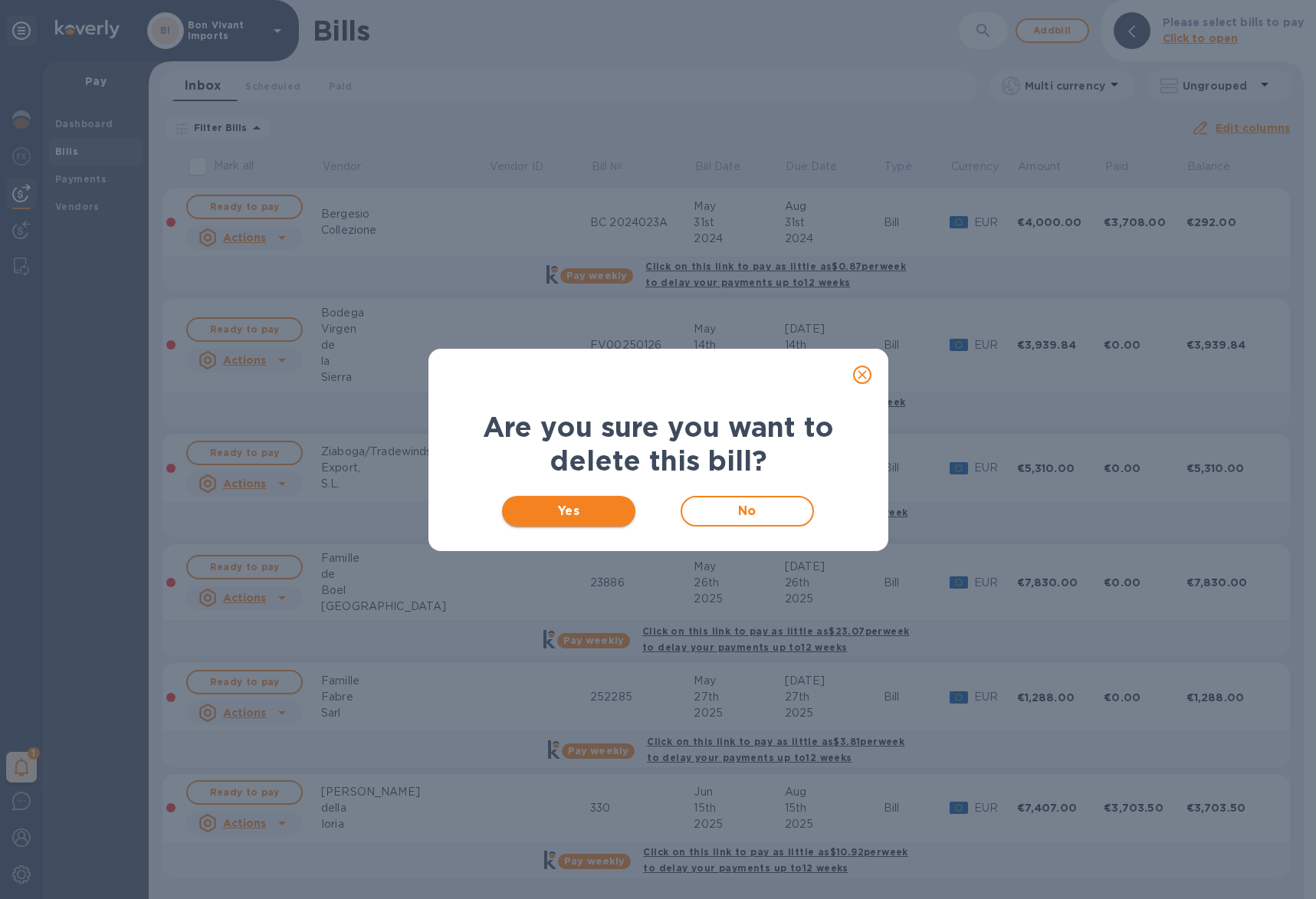
click at [587, 512] on span "Yes" at bounding box center [569, 511] width 109 height 18
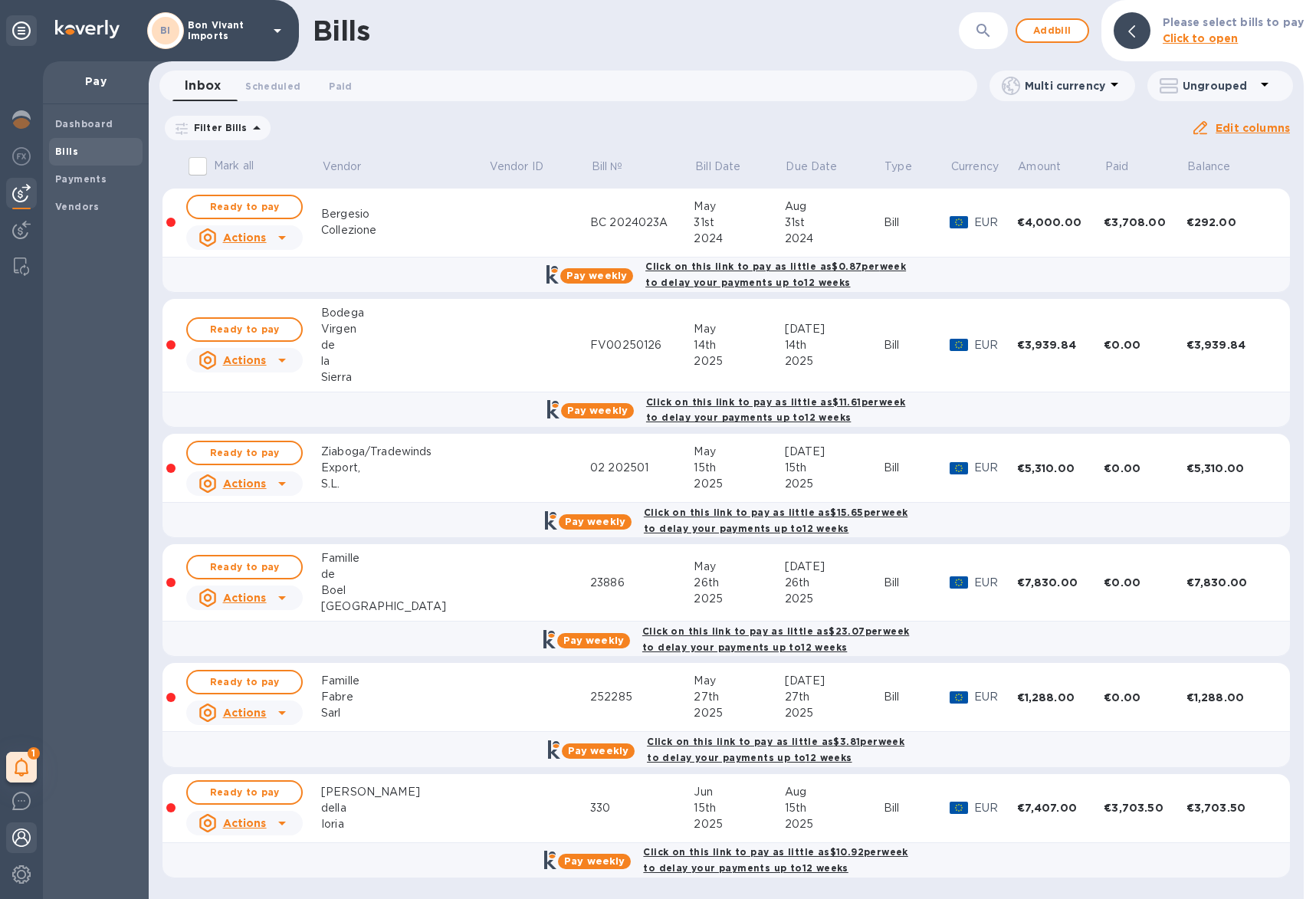
click at [23, 839] on img at bounding box center [22, 838] width 18 height 18
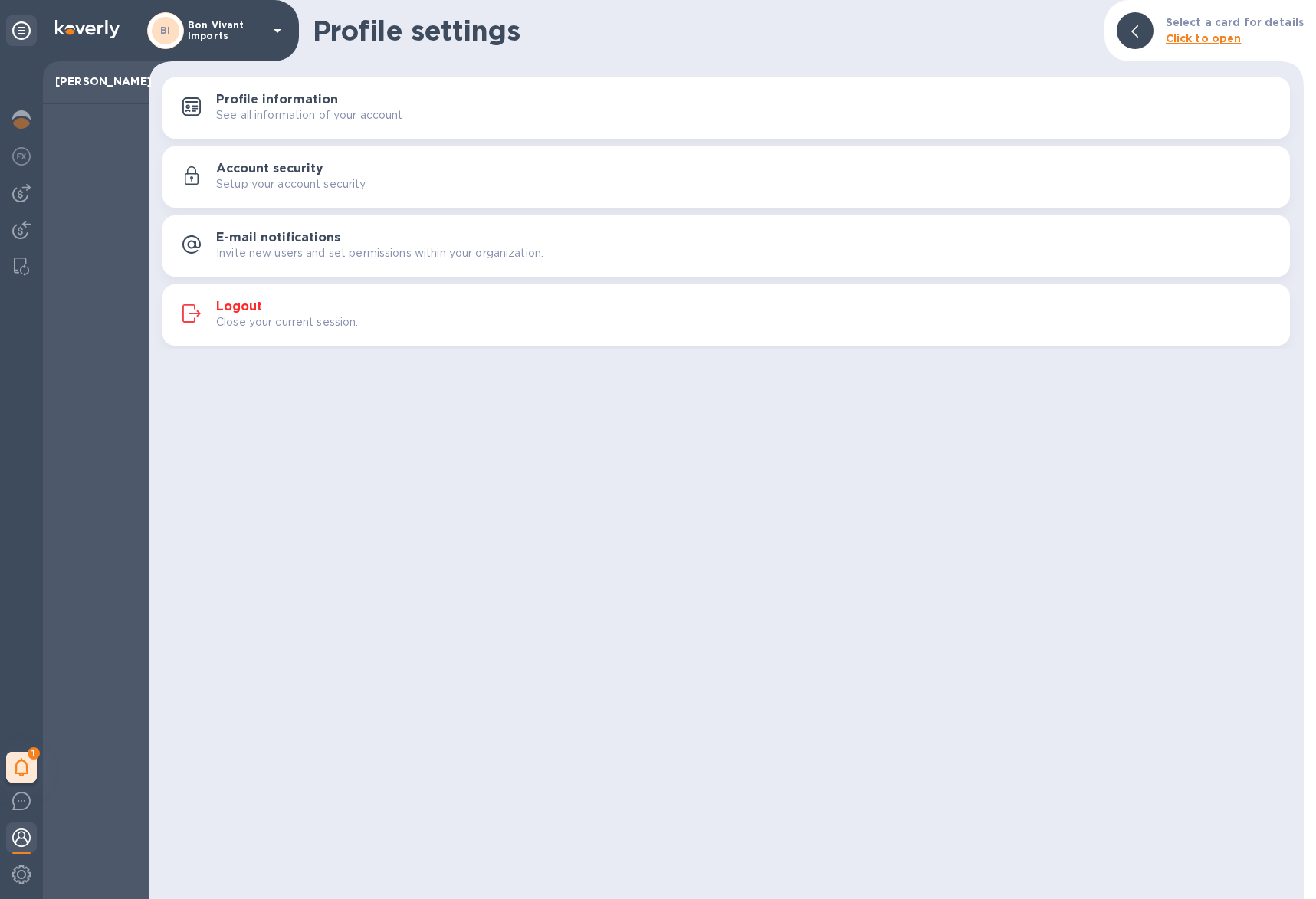
click at [237, 310] on h3 "Logout" at bounding box center [238, 307] width 46 height 14
